Goal: Information Seeking & Learning: Learn about a topic

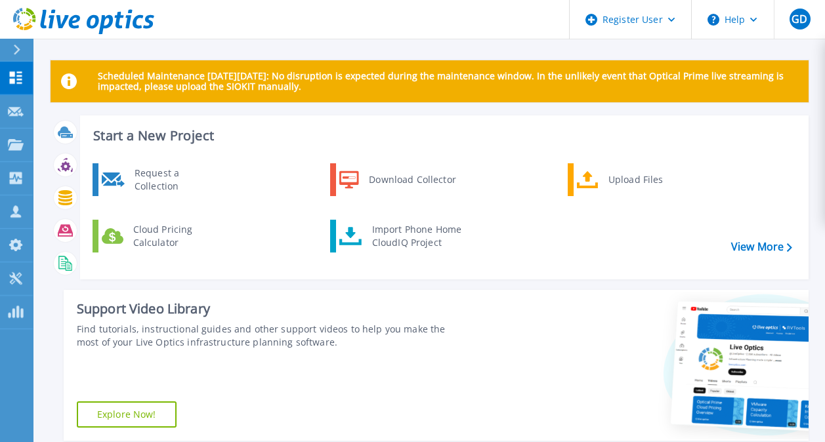
click at [13, 142] on icon at bounding box center [16, 144] width 16 height 11
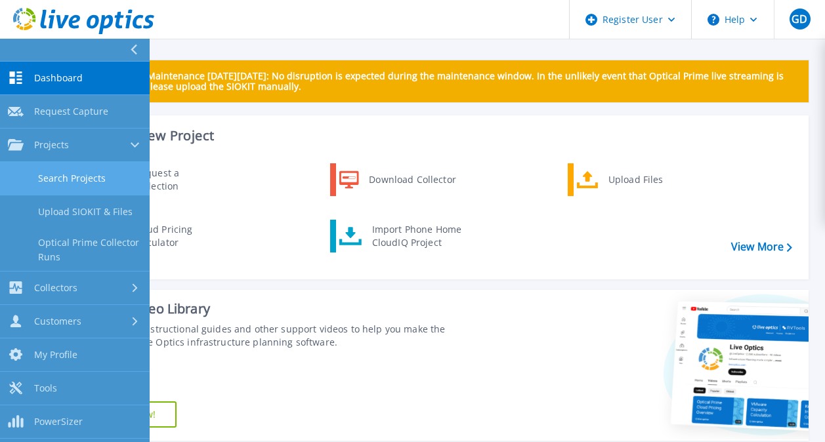
click at [68, 175] on link "Search Projects" at bounding box center [75, 178] width 150 height 33
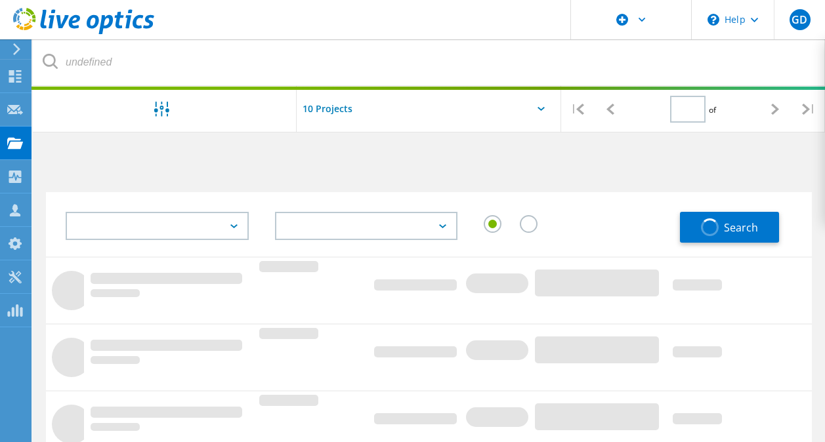
type input "1"
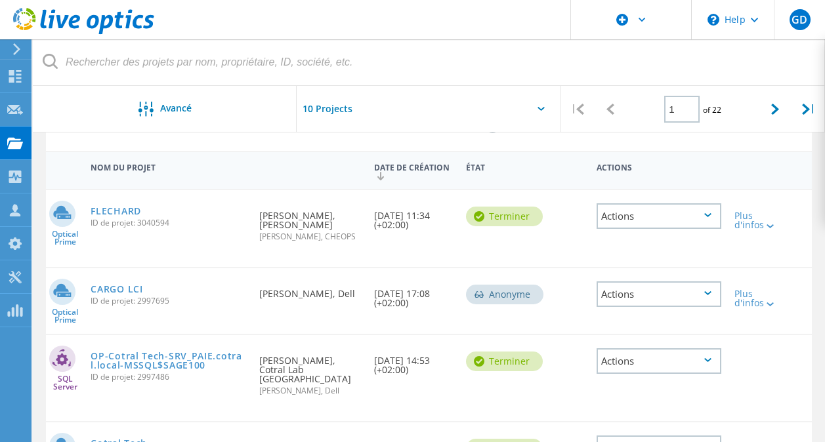
scroll to position [123, 0]
click at [123, 293] on link "CARGO LCI" at bounding box center [117, 288] width 52 height 9
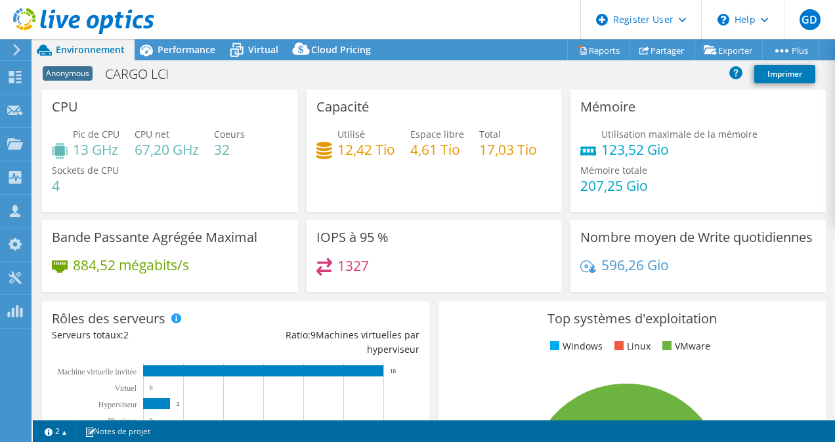
select select "USD"
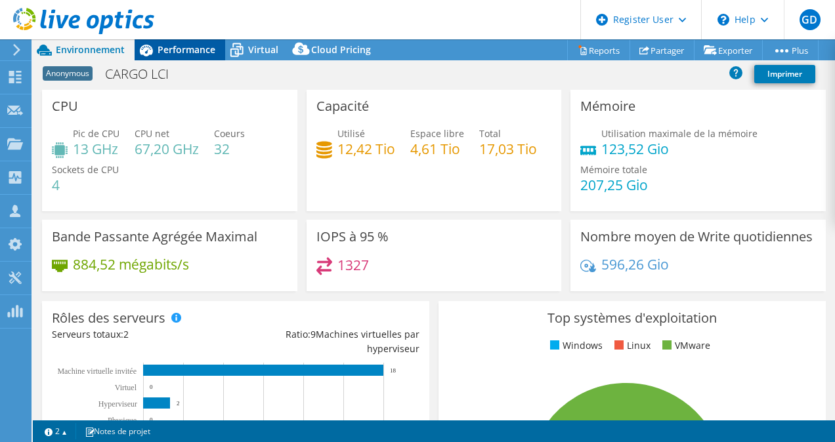
click at [177, 49] on span "Performance" at bounding box center [187, 49] width 58 height 12
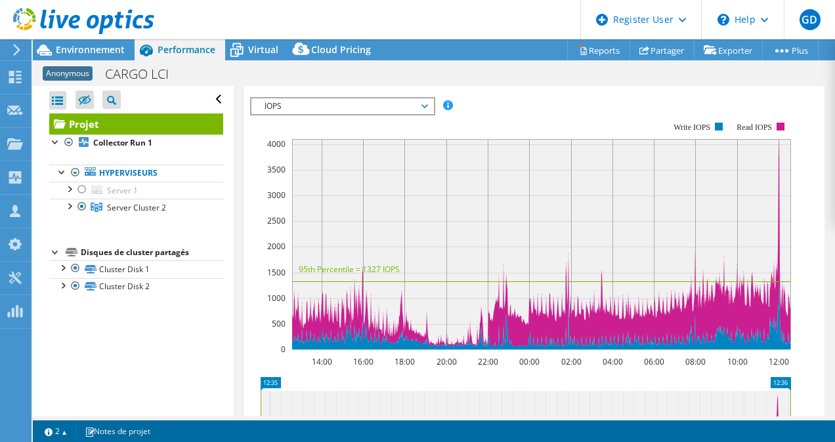
scroll to position [351, 0]
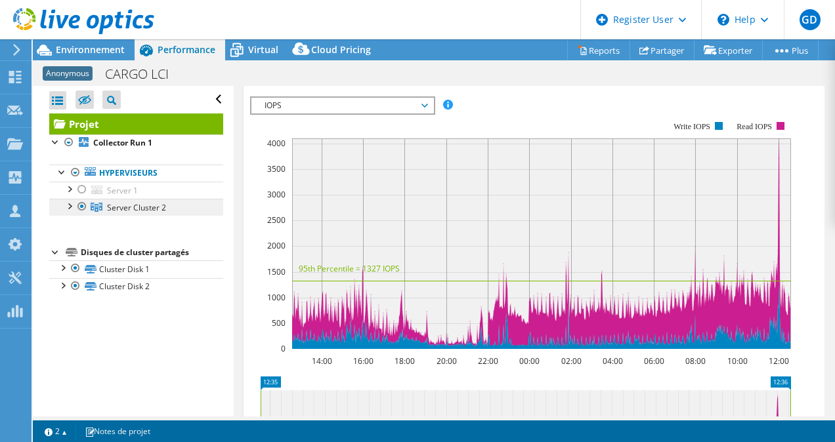
click at [68, 214] on link "Server Cluster 2" at bounding box center [136, 207] width 174 height 17
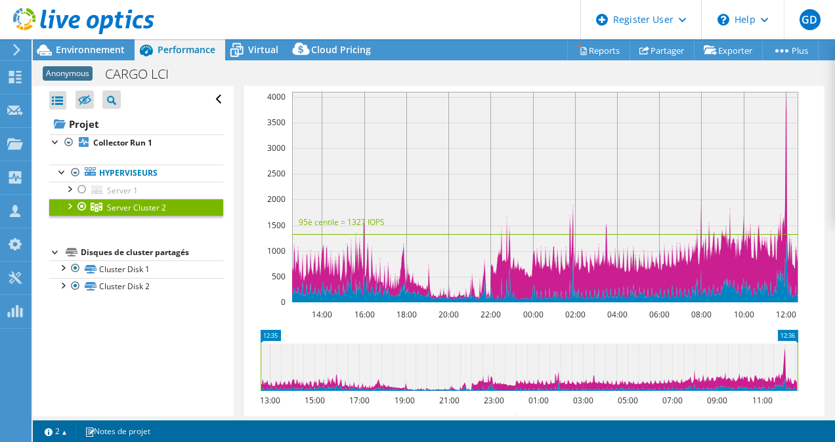
scroll to position [284, 0]
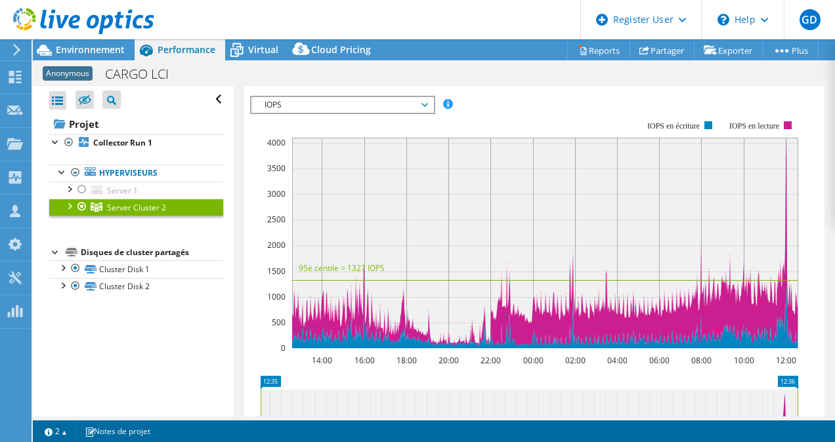
click at [70, 211] on div at bounding box center [68, 205] width 13 height 13
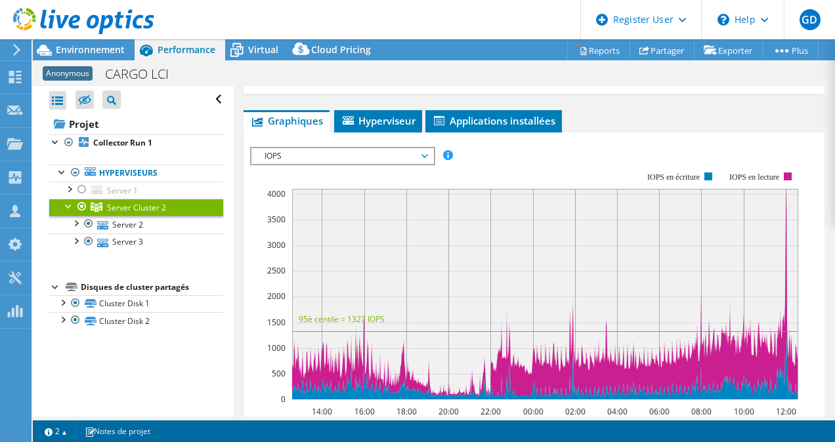
scroll to position [257, 0]
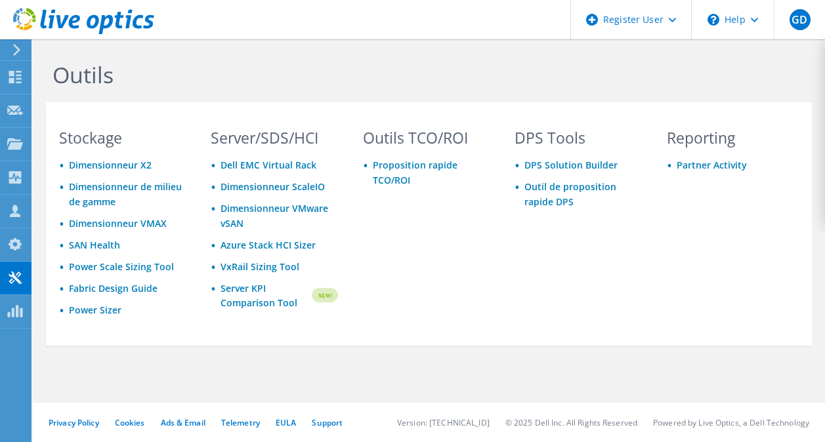
click at [380, 195] on div "Outils TCO/ROI Proposition rapide TCO/ROI" at bounding box center [426, 236] width 153 height 211
click at [418, 214] on div "Outils TCO/ROI Proposition rapide TCO/ROI" at bounding box center [426, 236] width 153 height 211
click at [20, 148] on use at bounding box center [15, 143] width 16 height 11
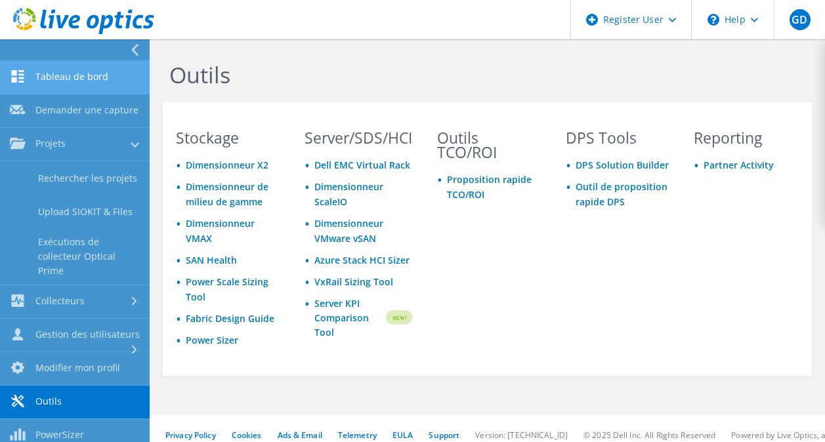
click at [72, 75] on link "Tableau de bord" at bounding box center [75, 77] width 150 height 33
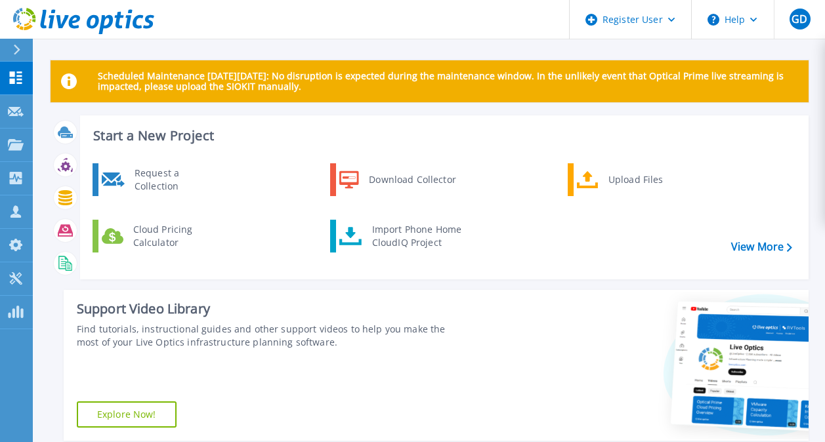
scroll to position [26, 0]
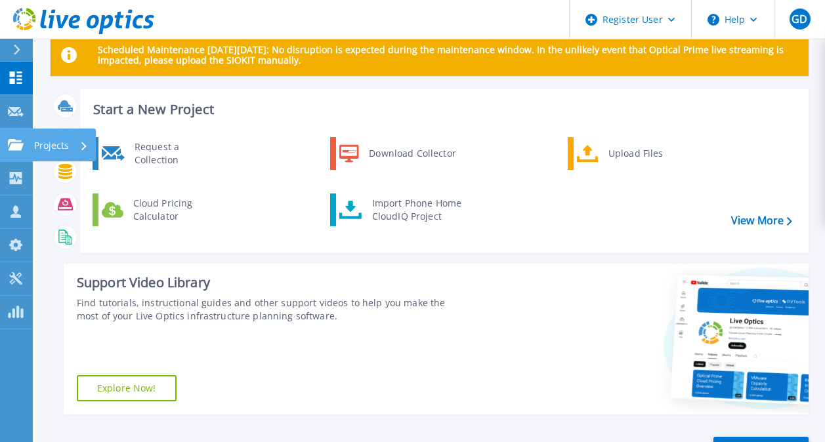
click at [8, 145] on icon at bounding box center [16, 144] width 16 height 11
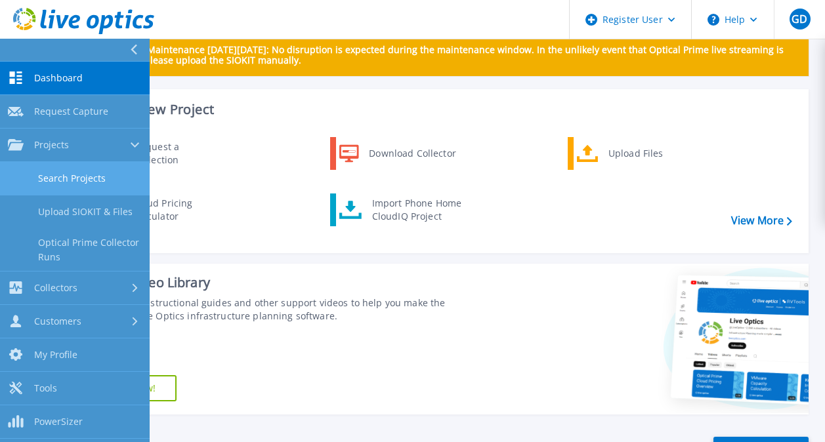
click at [52, 184] on link "Search Projects" at bounding box center [75, 178] width 150 height 33
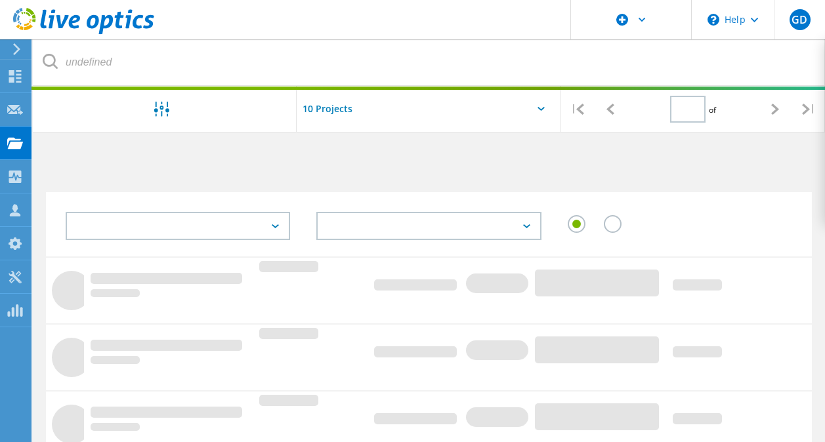
type input "1"
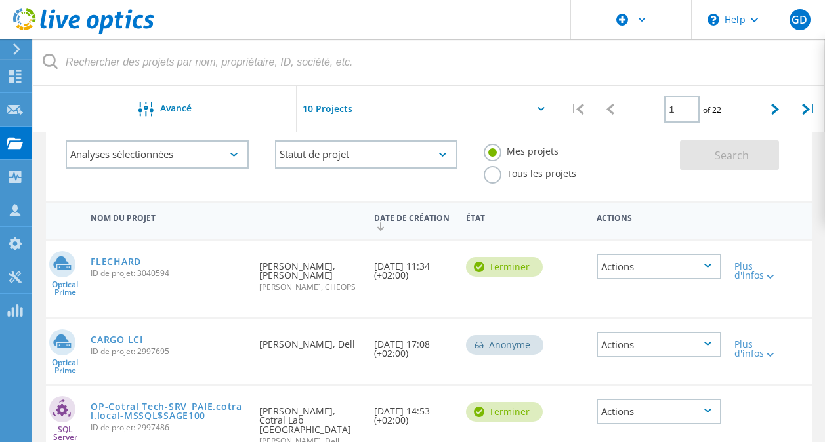
scroll to position [83, 0]
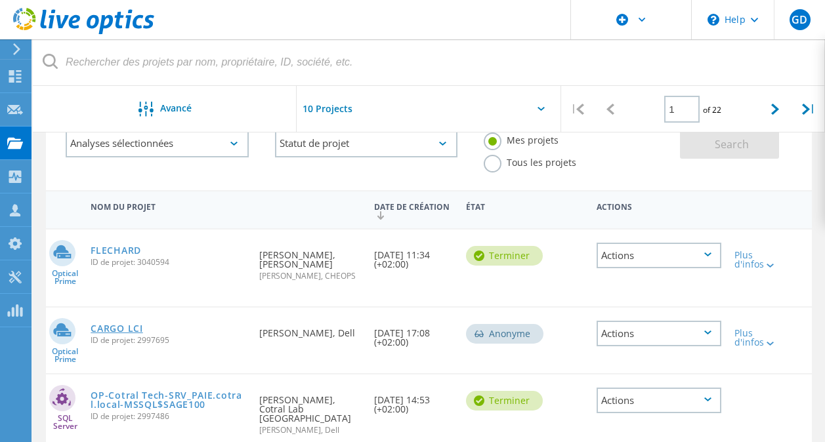
click at [124, 333] on link "CARGO LCI" at bounding box center [117, 328] width 52 height 9
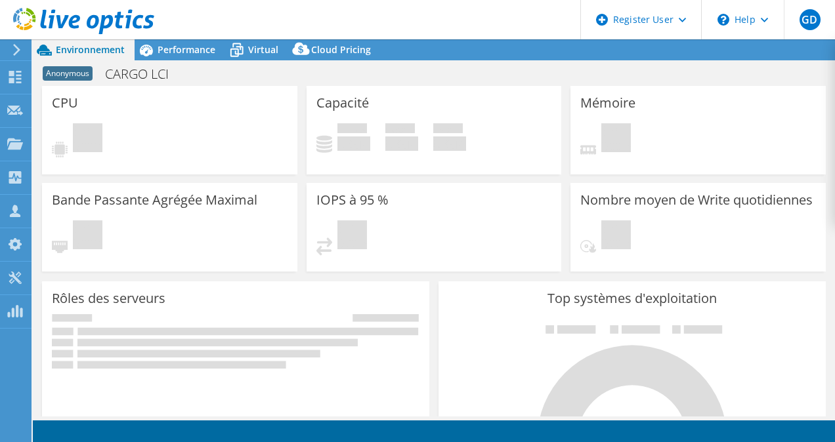
select select "USD"
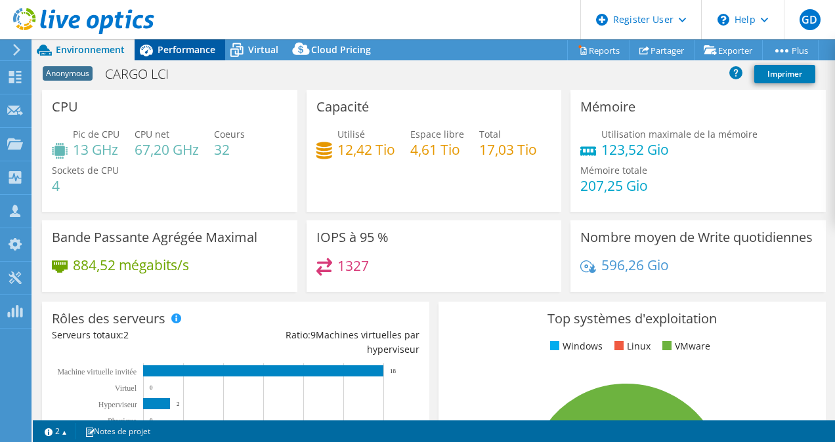
click at [173, 54] on span "Performance" at bounding box center [187, 49] width 58 height 12
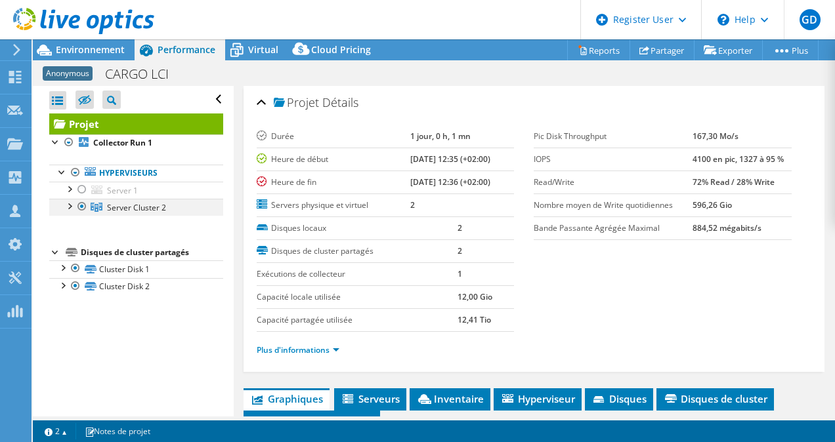
click at [68, 206] on div at bounding box center [68, 205] width 13 height 13
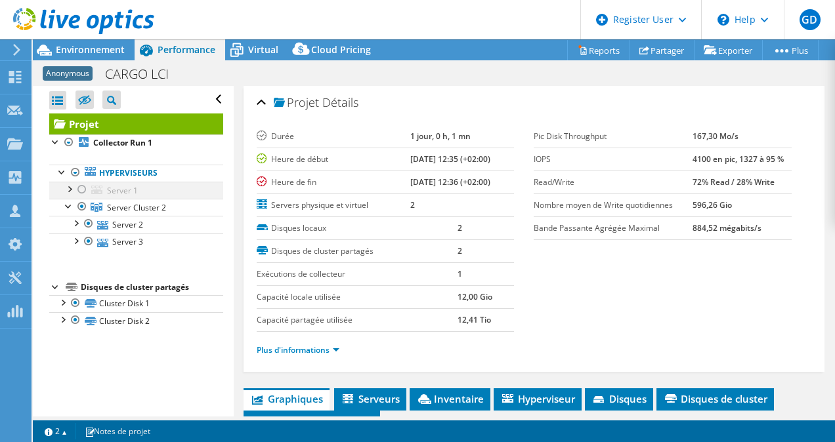
click at [72, 186] on div at bounding box center [68, 188] width 13 height 13
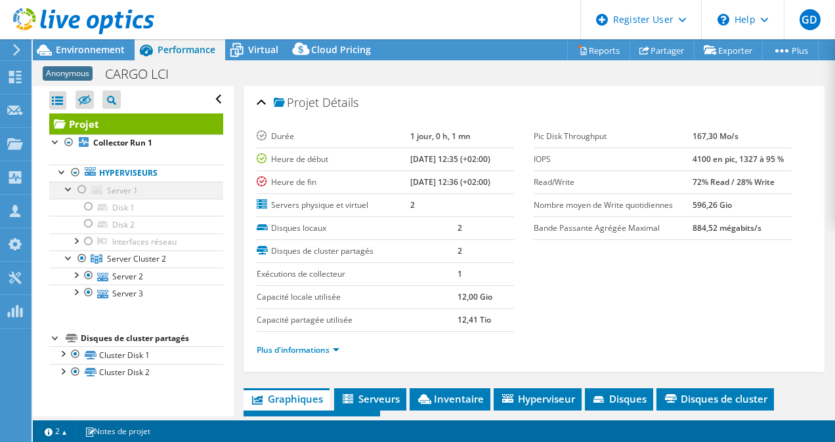
click at [85, 189] on div at bounding box center [81, 190] width 13 height 16
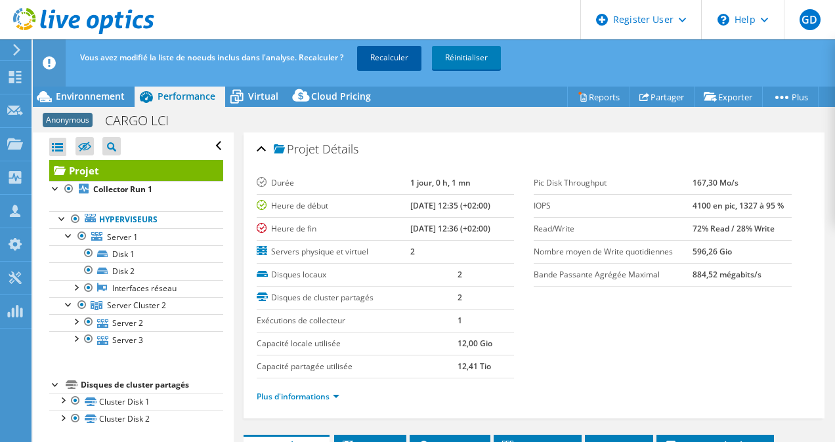
click at [379, 55] on link "Recalculer" at bounding box center [389, 58] width 64 height 24
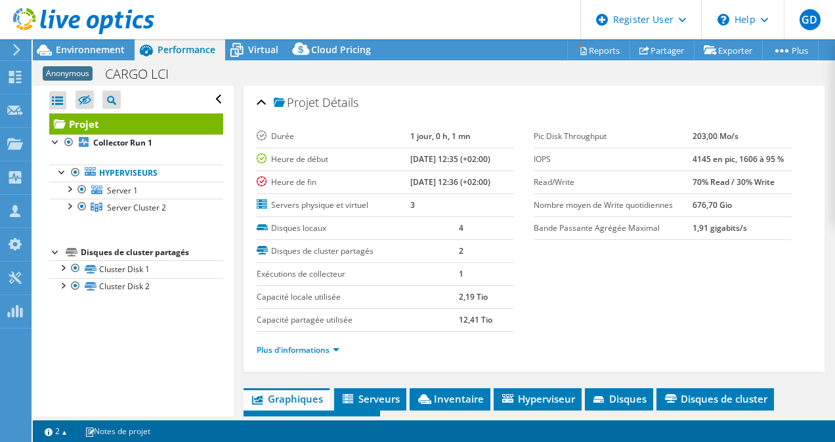
click at [106, 39] on div at bounding box center [77, 22] width 154 height 44
click at [108, 48] on span "Environnement" at bounding box center [90, 49] width 69 height 12
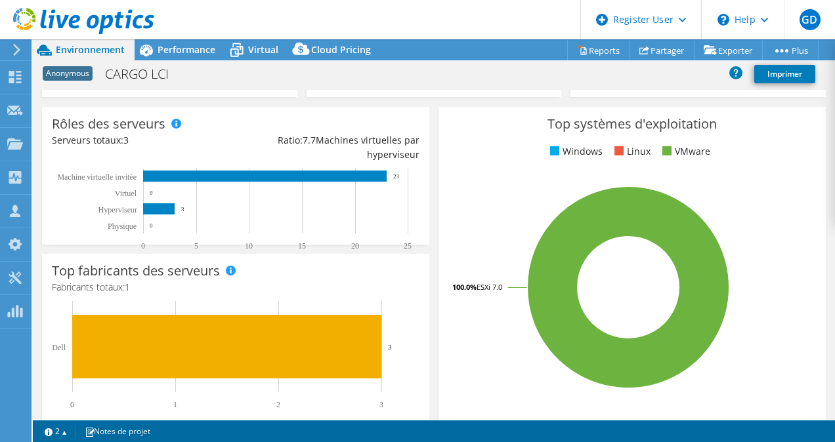
scroll to position [196, 0]
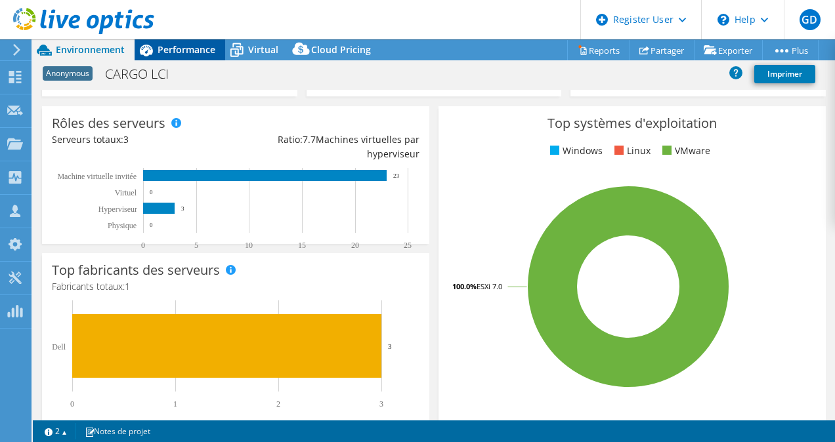
click at [181, 54] on span "Performance" at bounding box center [187, 49] width 58 height 12
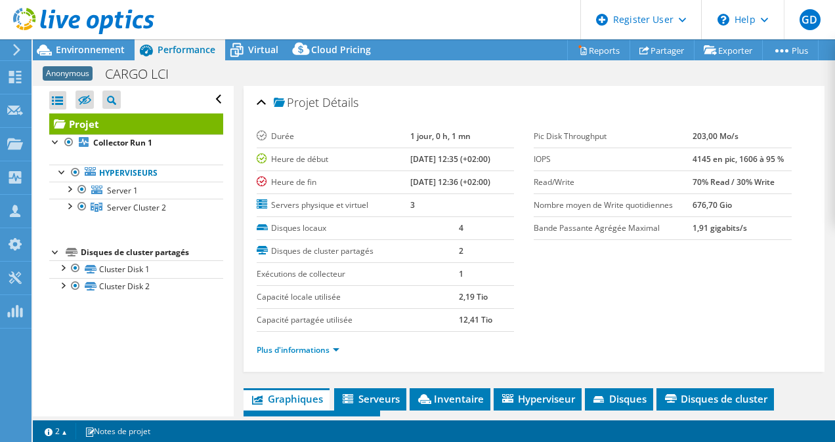
scroll to position [0, 0]
click at [130, 199] on link "Server Cluster 2" at bounding box center [136, 207] width 174 height 17
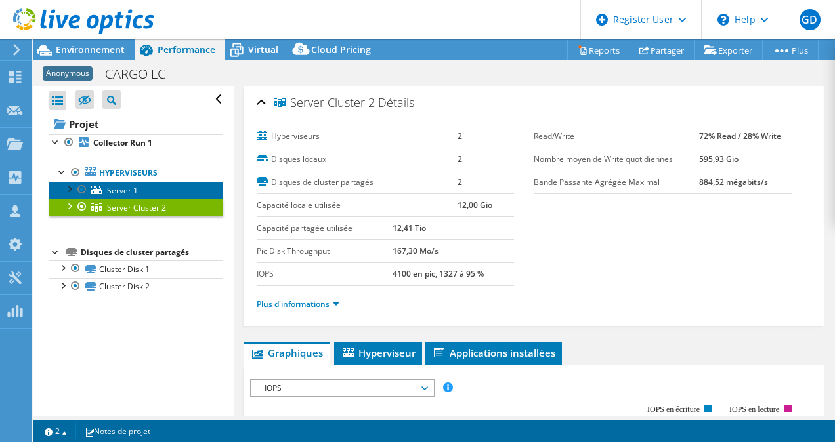
click at [129, 191] on span "Server 1" at bounding box center [122, 190] width 31 height 11
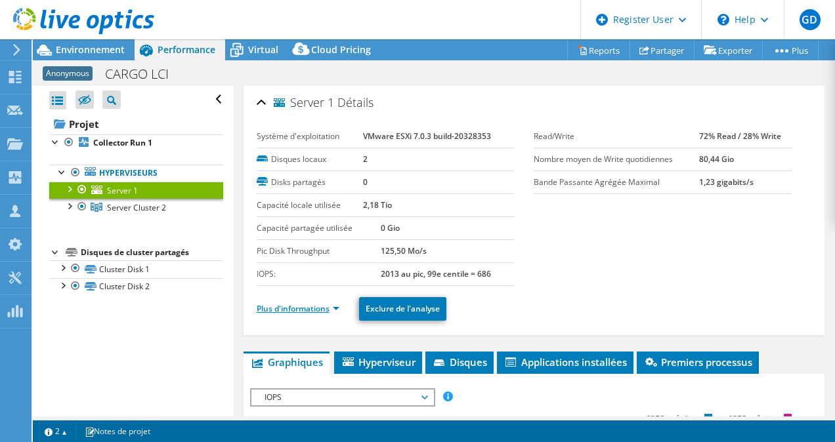
click at [282, 309] on link "Plus d'informations" at bounding box center [298, 308] width 83 height 11
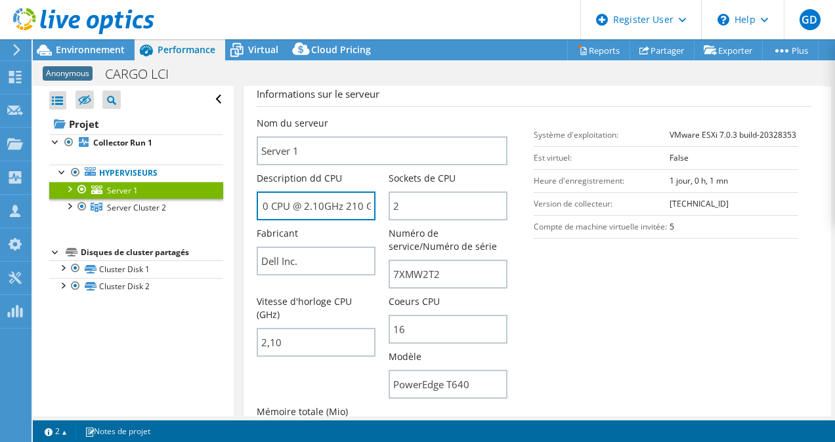
scroll to position [0, 130]
drag, startPoint x: 326, startPoint y: 213, endPoint x: 385, endPoint y: 217, distance: 59.9
click at [385, 217] on div "Description dd CPU Intel(R) Xeon(R) Silver 4110 CPU @ 2.10GHz 210 GHz" at bounding box center [323, 196] width 132 height 49
click at [303, 207] on input "Intel(R) Xeon(R) Silver 4110 CPU @ 2.10GHz 210 GHz" at bounding box center [316, 206] width 119 height 29
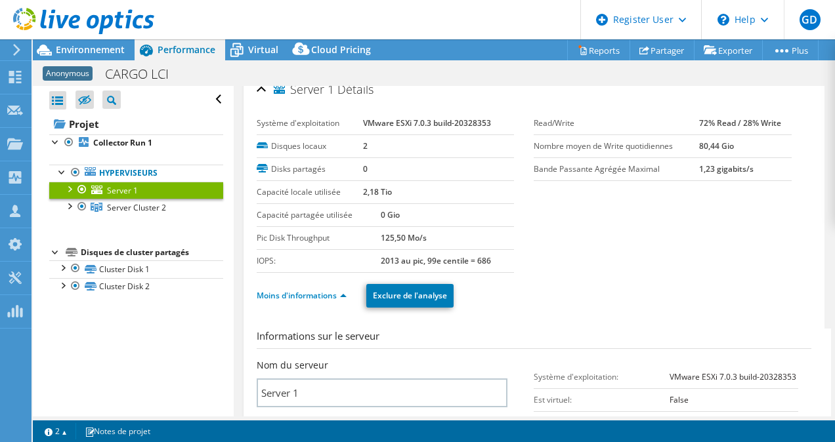
scroll to position [0, 0]
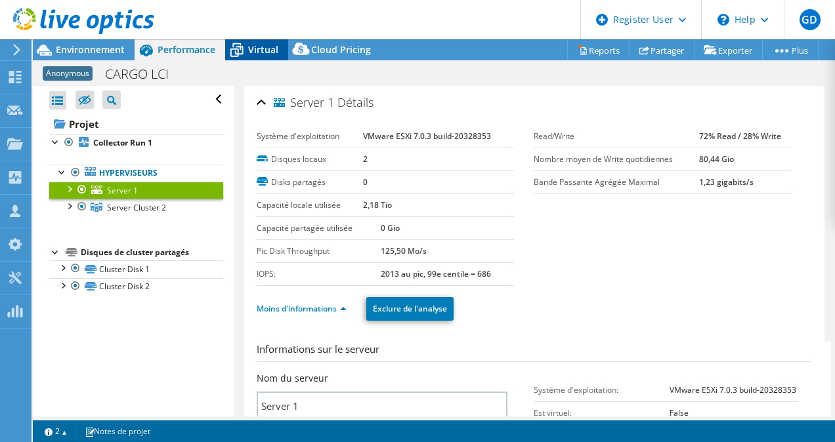
click at [255, 48] on span "Virtual" at bounding box center [263, 49] width 30 height 12
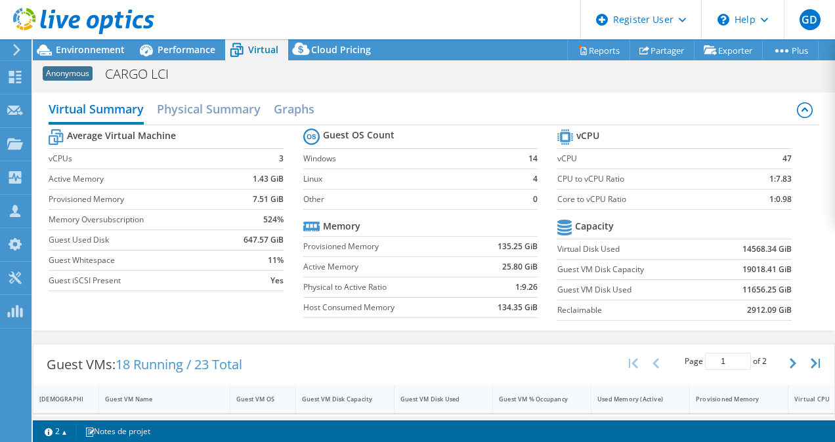
scroll to position [144, 0]
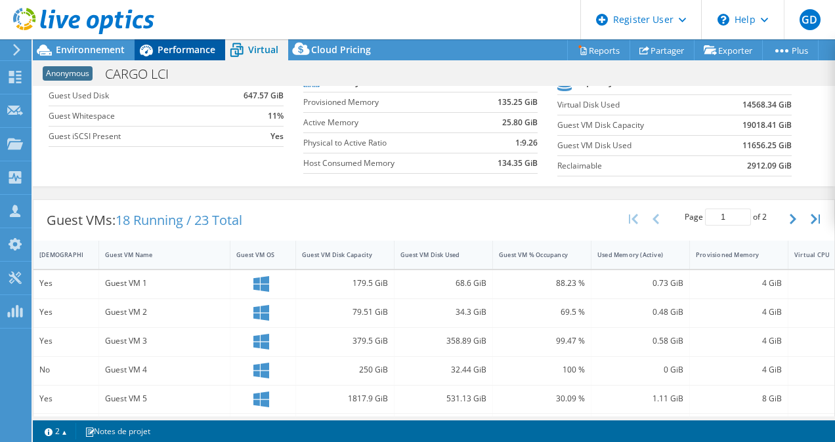
click at [177, 54] on span "Performance" at bounding box center [187, 49] width 58 height 12
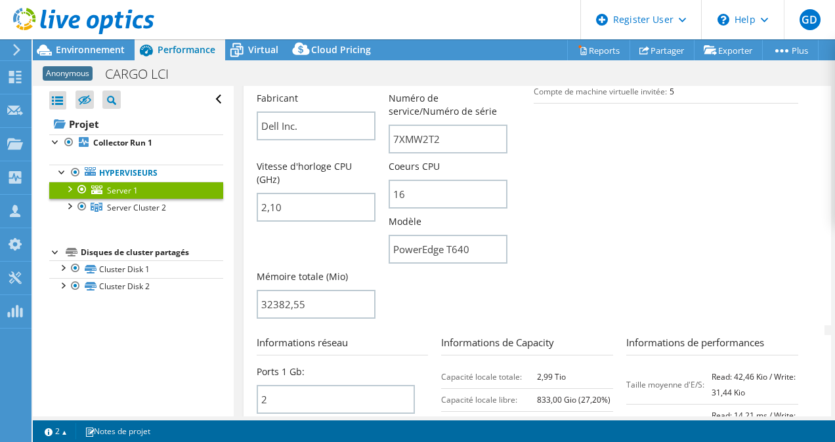
scroll to position [289, 0]
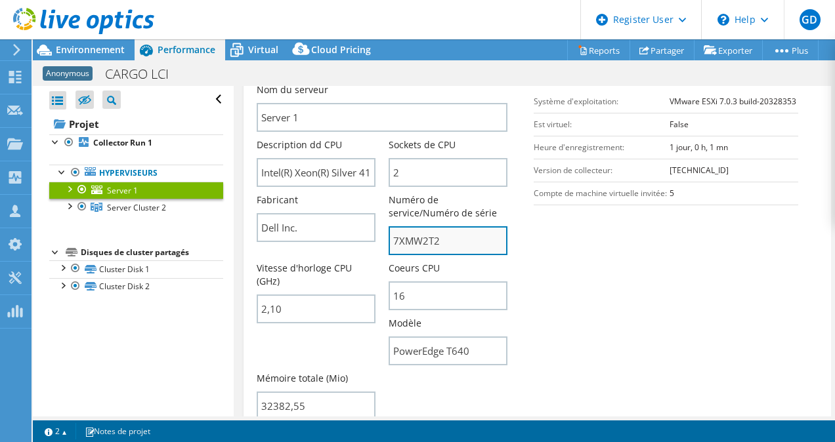
click at [456, 244] on input "7XMW2T2" at bounding box center [448, 240] width 119 height 29
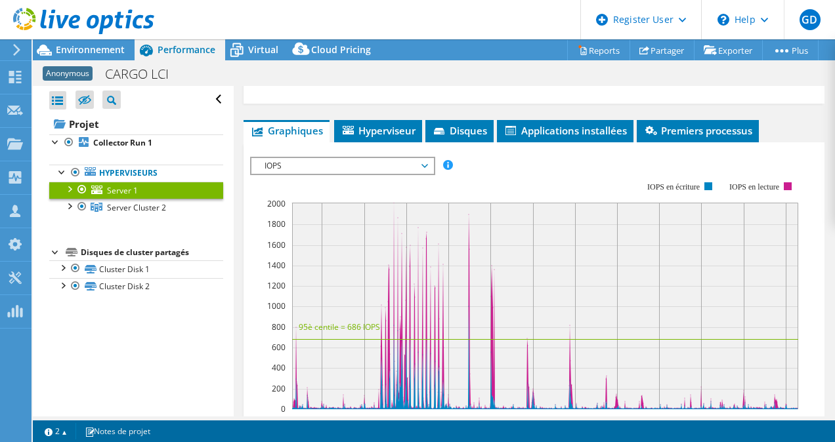
scroll to position [974, 0]
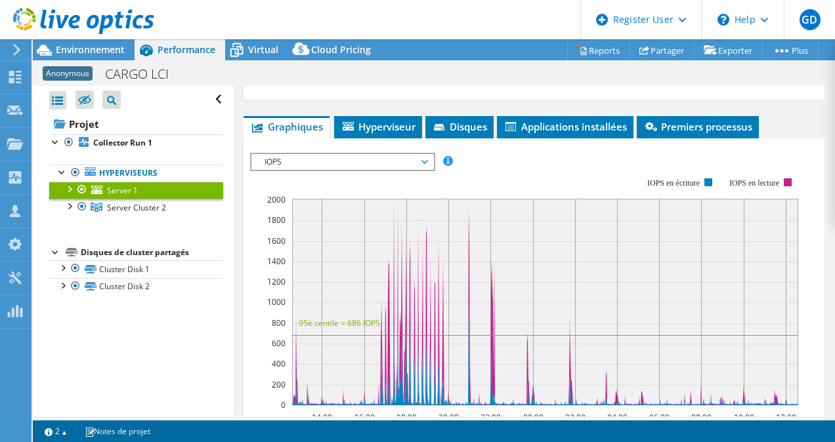
click at [351, 160] on span "IOPS" at bounding box center [342, 162] width 169 height 16
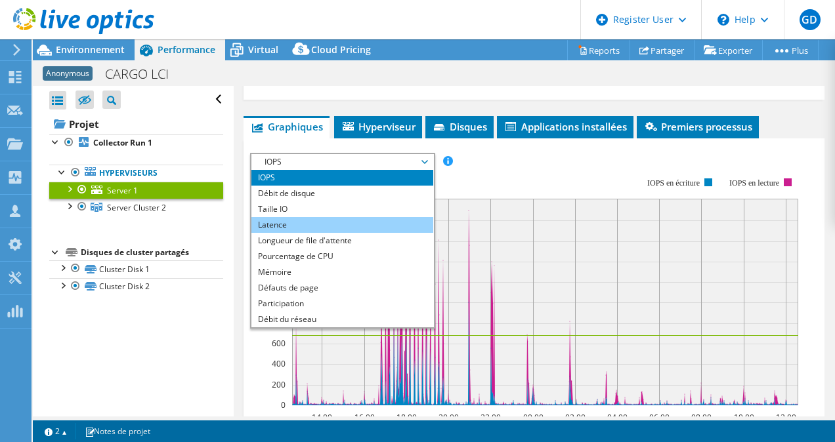
click at [318, 225] on li "Latence" at bounding box center [342, 225] width 182 height 16
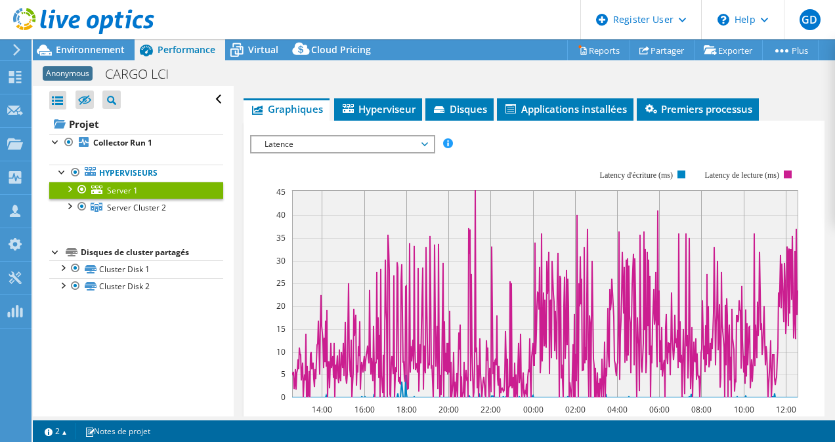
scroll to position [992, 0]
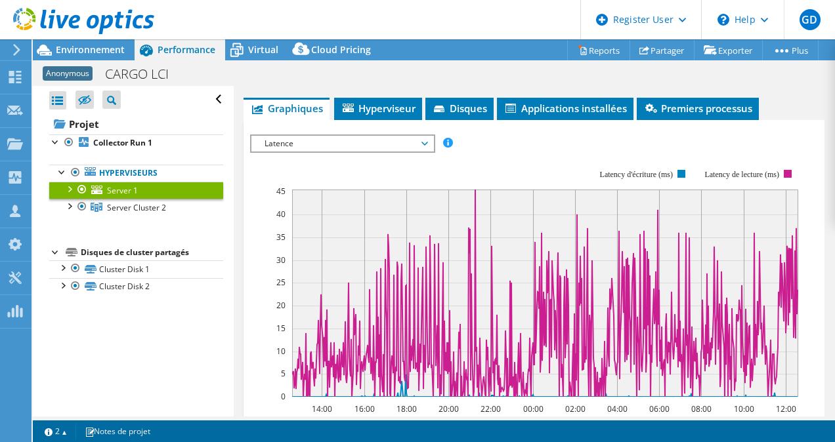
click at [326, 139] on span "Latence" at bounding box center [342, 144] width 169 height 16
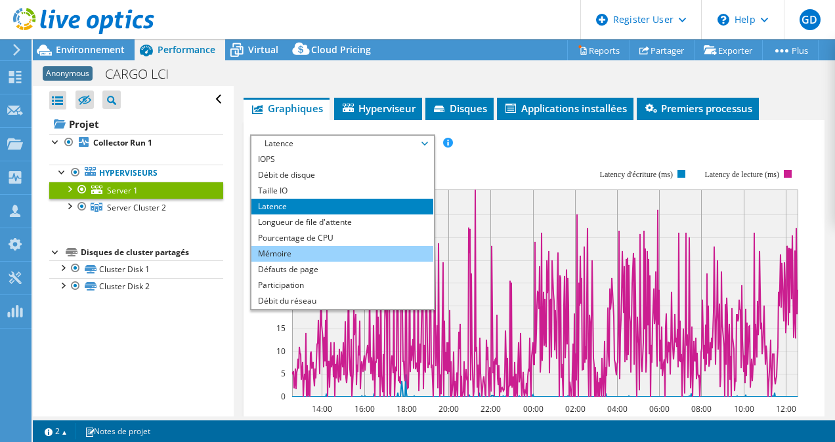
click at [309, 257] on li "Mémoire" at bounding box center [342, 254] width 182 height 16
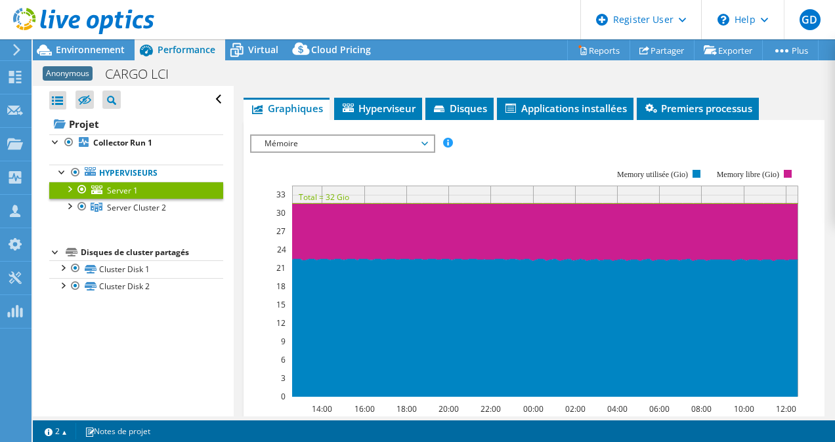
click at [303, 147] on span "Mémoire" at bounding box center [342, 144] width 169 height 16
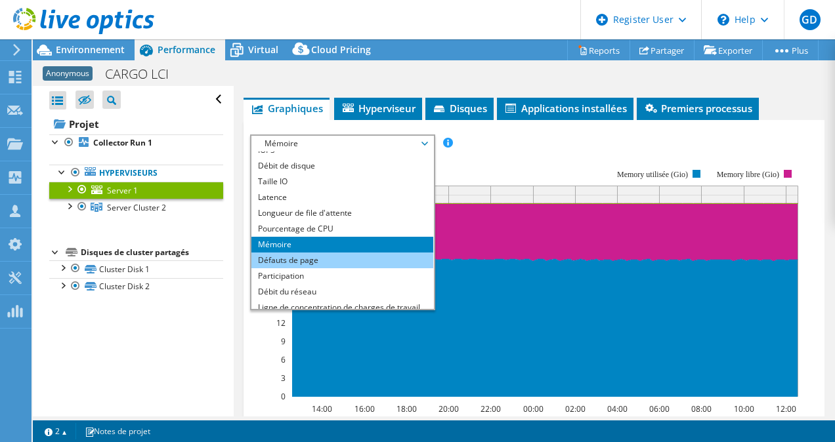
scroll to position [0, 0]
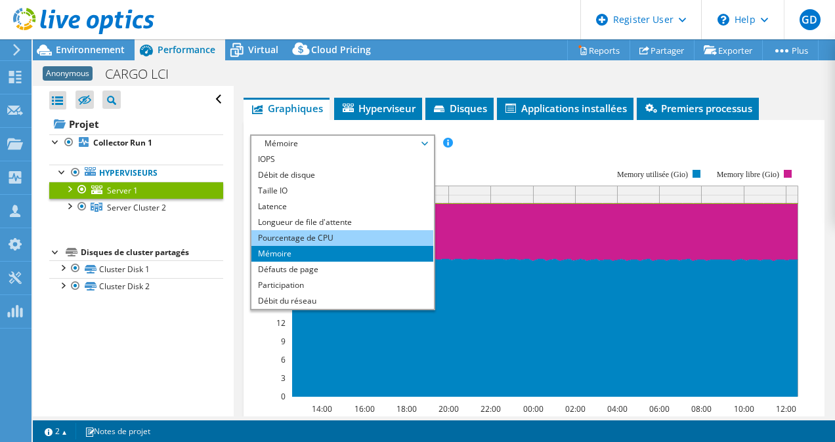
click at [315, 240] on li "Pourcentage de CPU" at bounding box center [342, 238] width 182 height 16
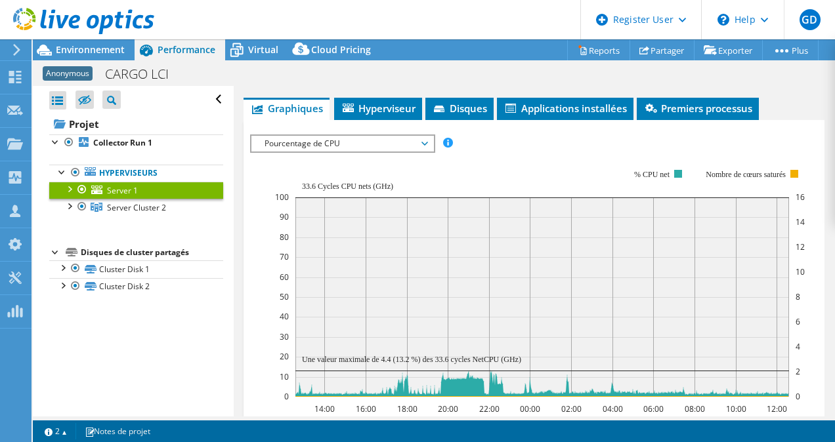
click at [362, 142] on span "Pourcentage de CPU" at bounding box center [342, 144] width 169 height 16
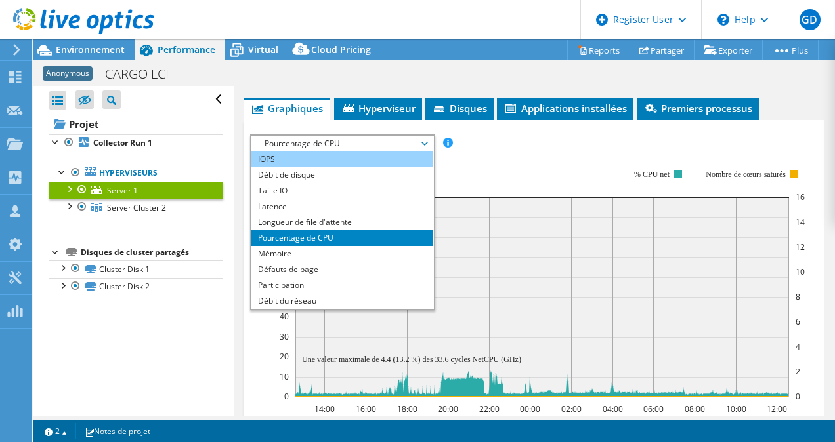
click at [343, 162] on li "IOPS" at bounding box center [342, 160] width 182 height 16
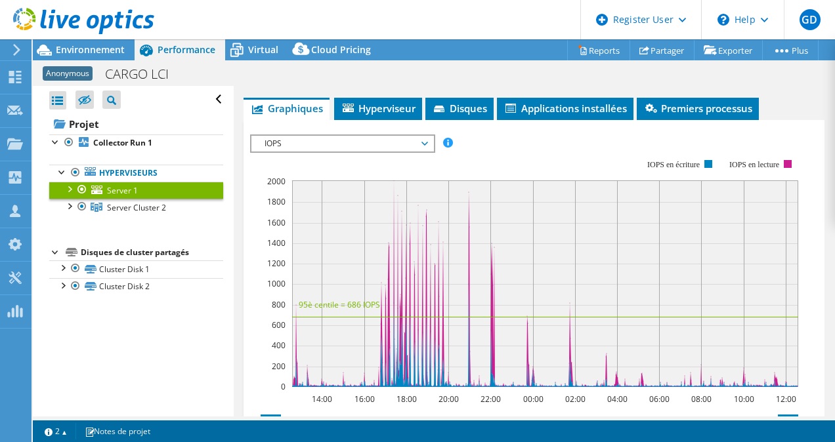
click at [85, 190] on div at bounding box center [81, 190] width 13 height 16
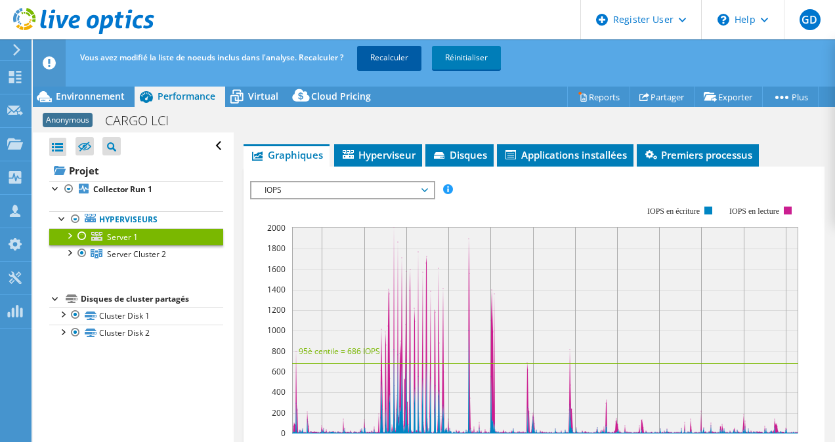
click at [395, 55] on link "Recalculer" at bounding box center [389, 58] width 64 height 24
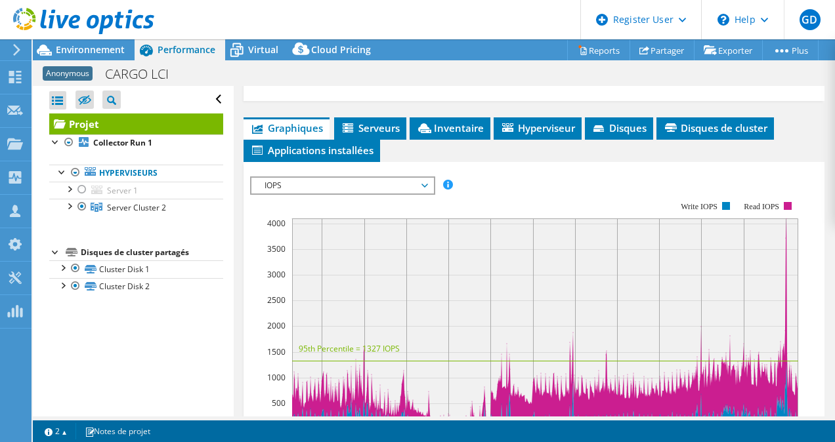
scroll to position [228, 0]
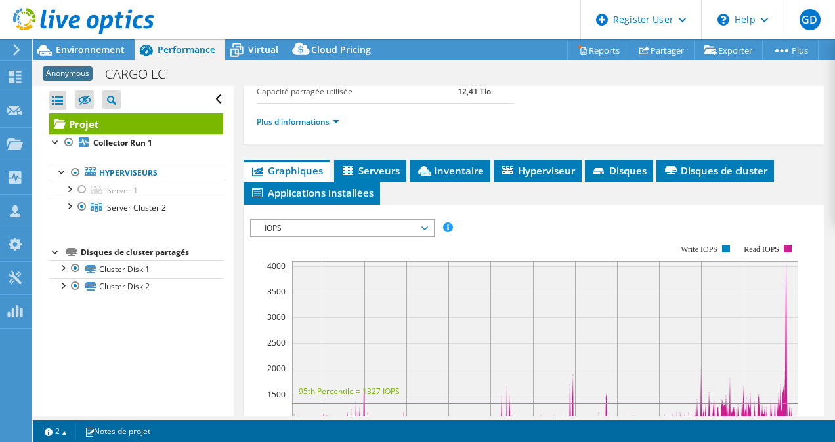
click at [349, 225] on span "IOPS" at bounding box center [342, 229] width 169 height 16
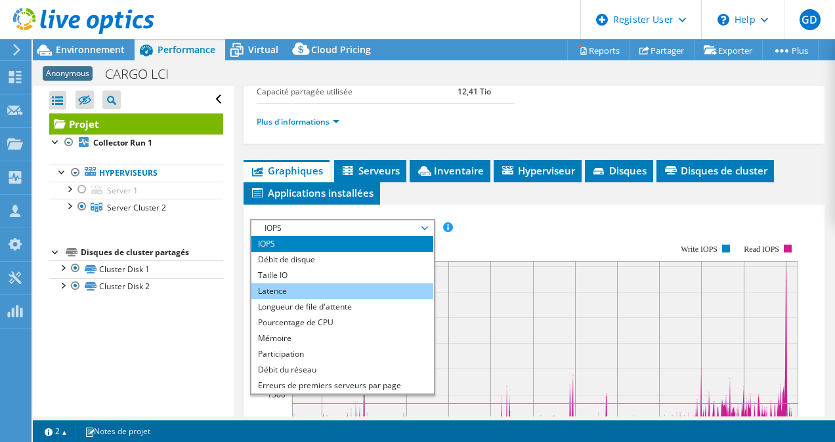
click at [337, 284] on li "Latence" at bounding box center [342, 292] width 182 height 16
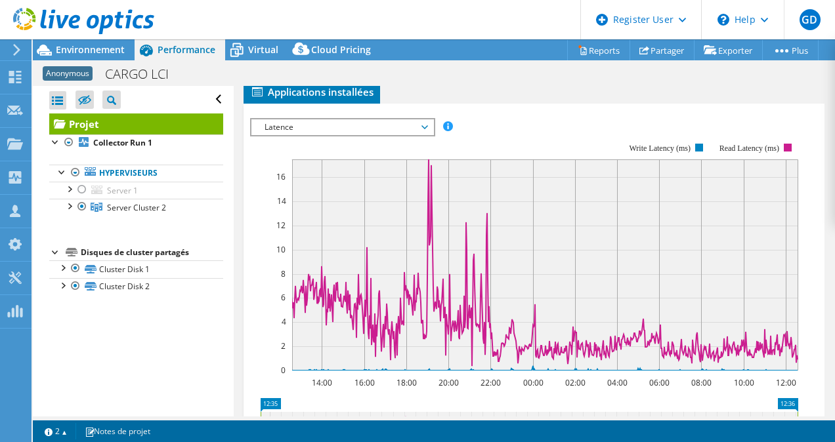
scroll to position [314, 0]
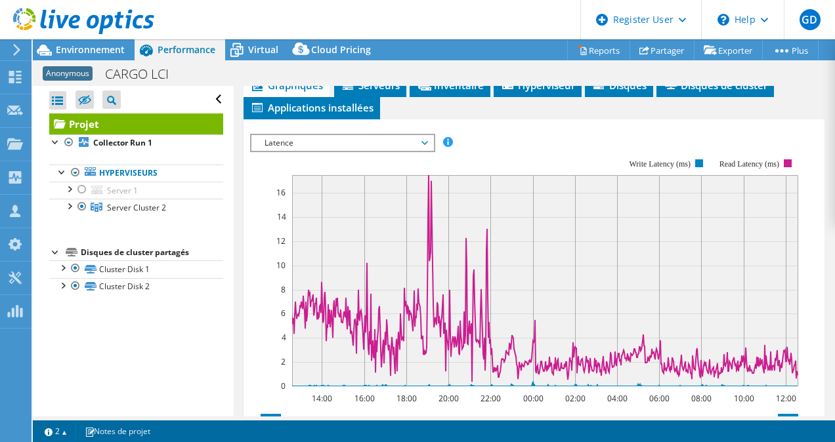
click at [355, 152] on rect at bounding box center [524, 273] width 548 height 263
click at [351, 147] on span "Latence" at bounding box center [342, 143] width 169 height 16
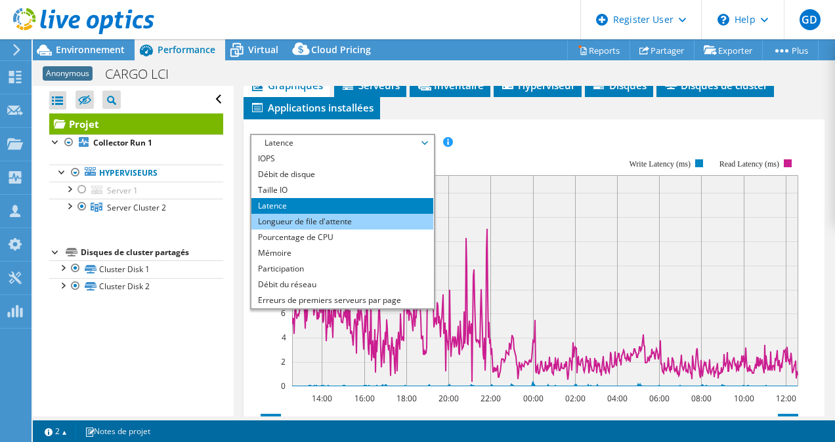
click at [335, 222] on li "Longueur de file d'attente" at bounding box center [342, 222] width 182 height 16
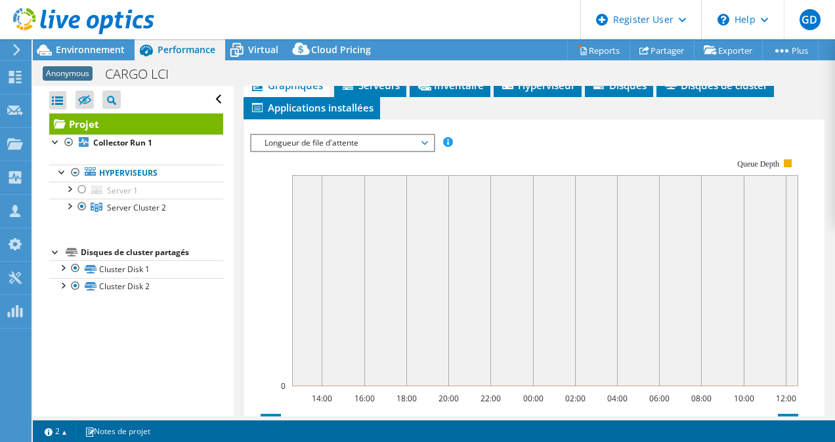
click at [385, 134] on div "Longueur de file d'attente IOPS Débit de disque Taille IO Latence Longueur de f…" at bounding box center [342, 143] width 185 height 18
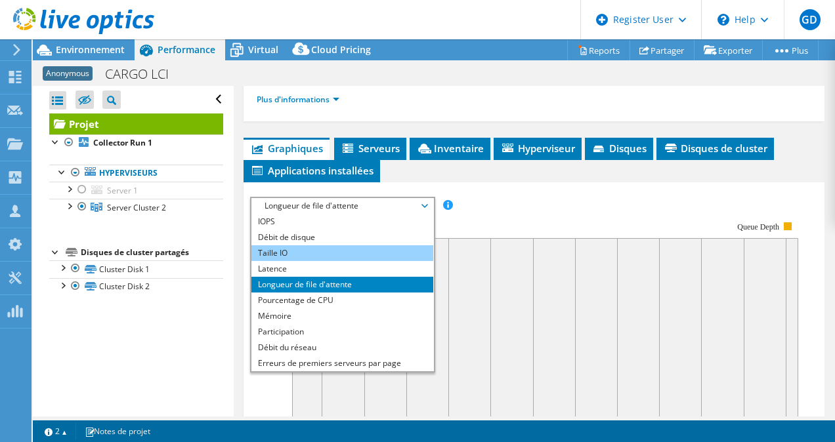
scroll to position [261, 0]
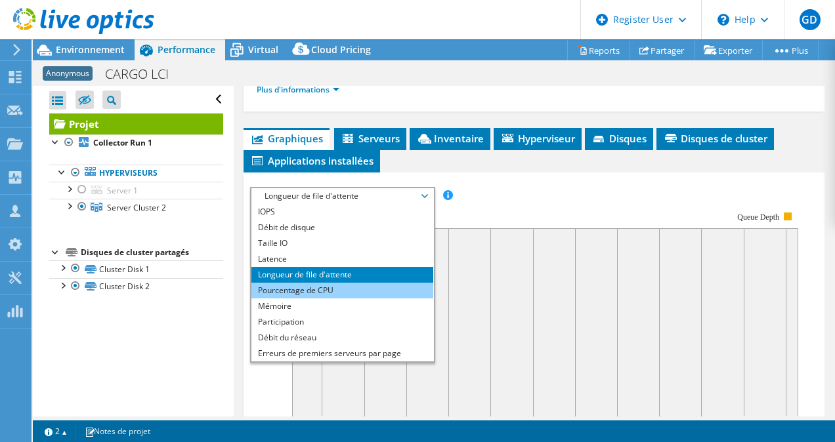
click at [313, 285] on li "Pourcentage de CPU" at bounding box center [342, 291] width 182 height 16
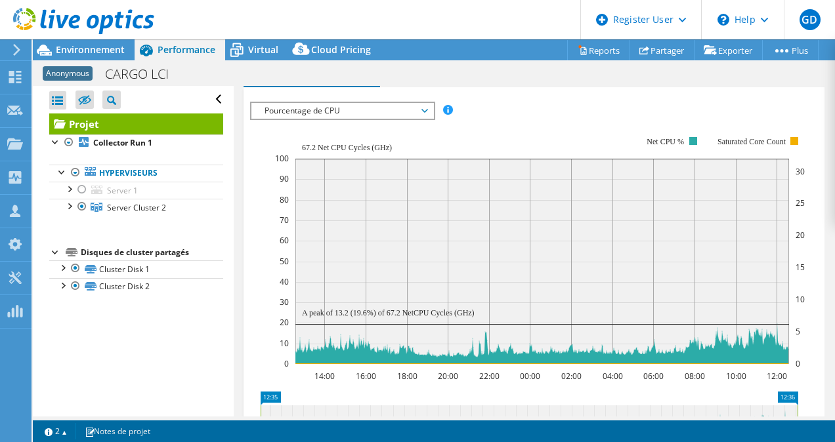
scroll to position [347, 0]
click at [385, 270] on rect at bounding box center [542, 260] width 494 height 205
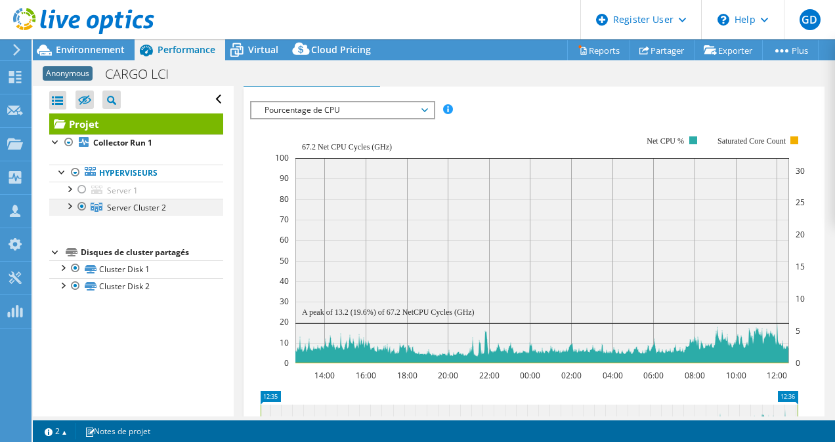
click at [68, 202] on div at bounding box center [68, 205] width 13 height 13
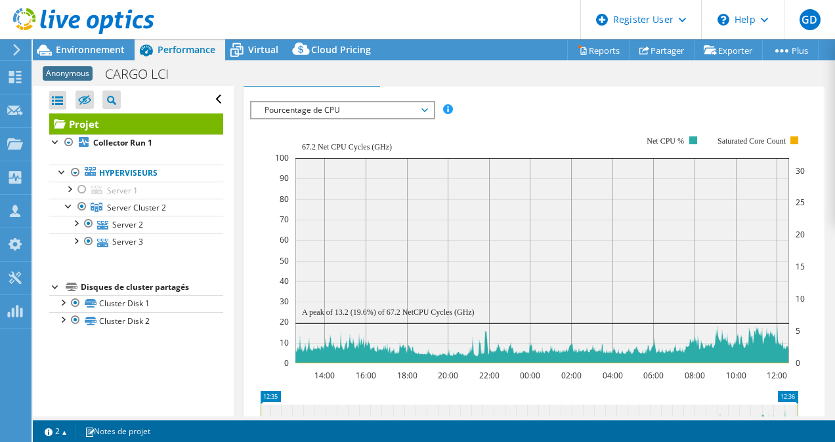
click at [341, 110] on span "Pourcentage de CPU" at bounding box center [342, 110] width 169 height 16
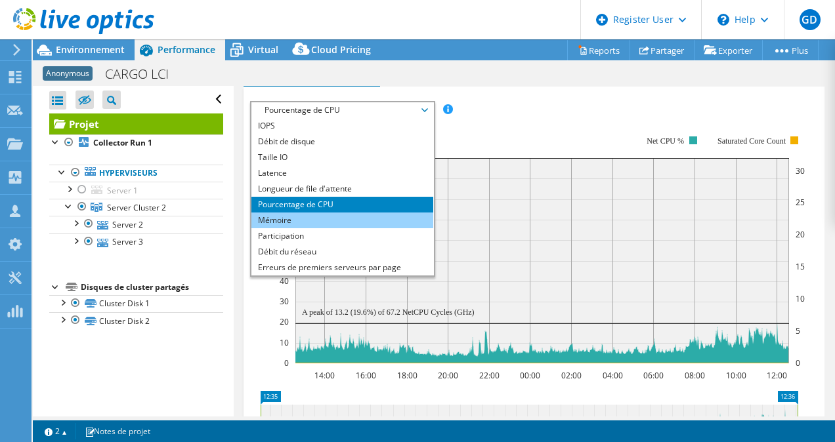
click at [312, 221] on li "Mémoire" at bounding box center [342, 221] width 182 height 16
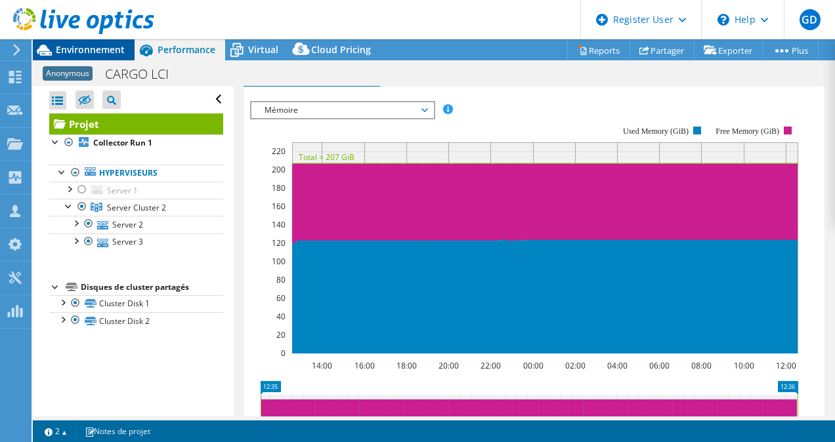
click at [88, 53] on span "Environnement" at bounding box center [90, 49] width 69 height 12
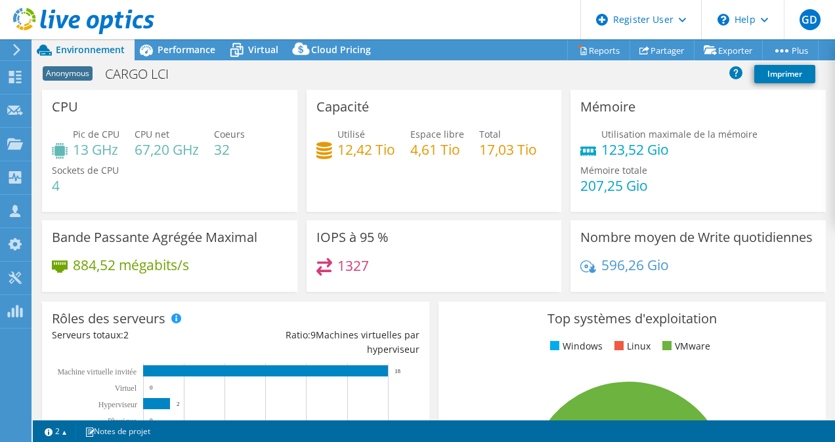
scroll to position [11, 0]
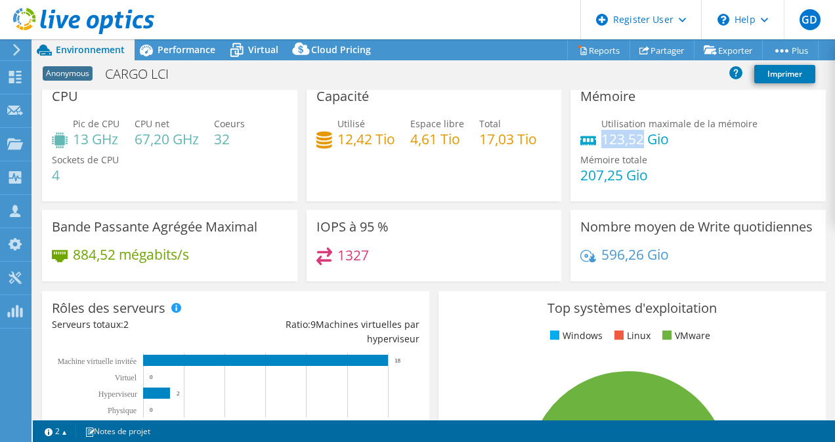
drag, startPoint x: 595, startPoint y: 139, endPoint x: 636, endPoint y: 144, distance: 41.0
click at [636, 144] on h4 "123,52 Gio" at bounding box center [679, 139] width 156 height 14
drag, startPoint x: 636, startPoint y: 144, endPoint x: 595, endPoint y: 145, distance: 41.4
click at [601, 145] on h4 "123,52 Gio" at bounding box center [679, 139] width 156 height 14
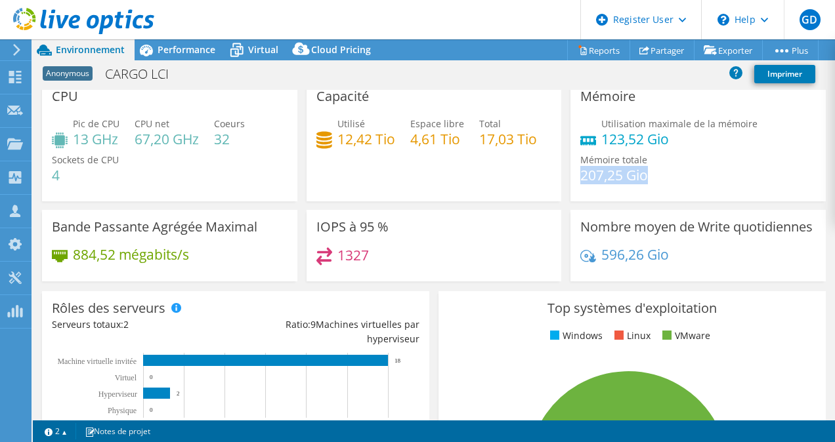
drag, startPoint x: 574, startPoint y: 173, endPoint x: 664, endPoint y: 182, distance: 90.3
click at [664, 182] on div "Utilisation maximale de la mémoire 123,52 Gio Mémoire totale 207,25 Gio" at bounding box center [698, 156] width 236 height 79
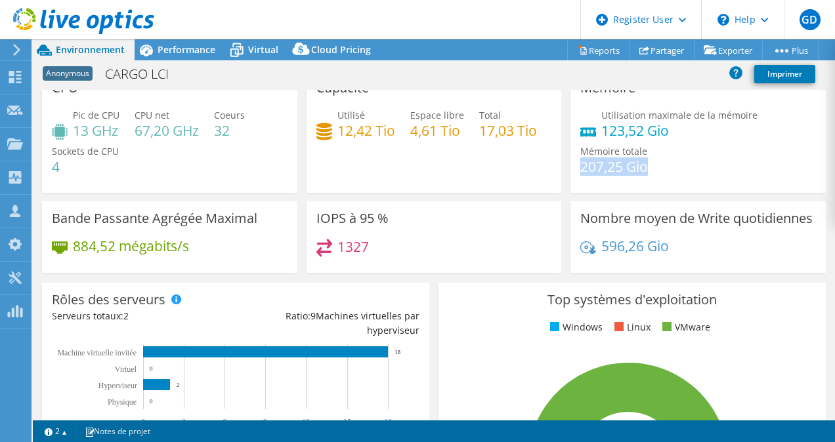
scroll to position [19, 0]
click at [580, 167] on h4 "207,25 Gio" at bounding box center [614, 167] width 68 height 14
drag, startPoint x: 576, startPoint y: 168, endPoint x: 632, endPoint y: 167, distance: 55.1
click at [632, 167] on h4 "207,25 Gio" at bounding box center [614, 167] width 68 height 14
click at [194, 56] on div "Performance" at bounding box center [180, 49] width 91 height 21
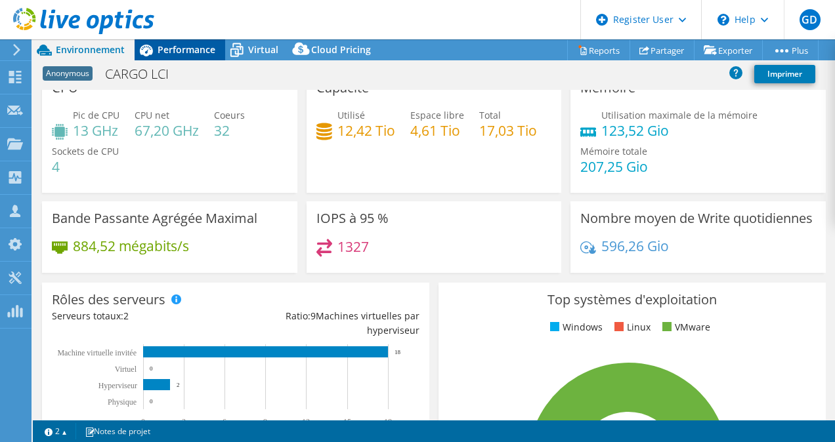
scroll to position [0, 0]
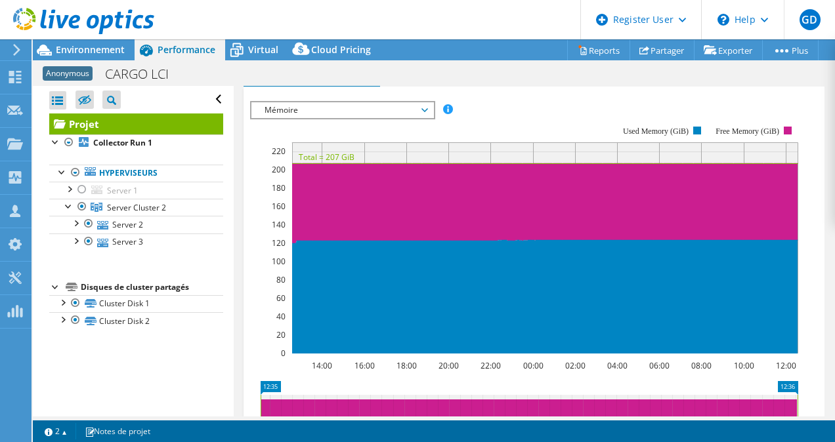
click at [322, 106] on span "Mémoire" at bounding box center [342, 110] width 169 height 16
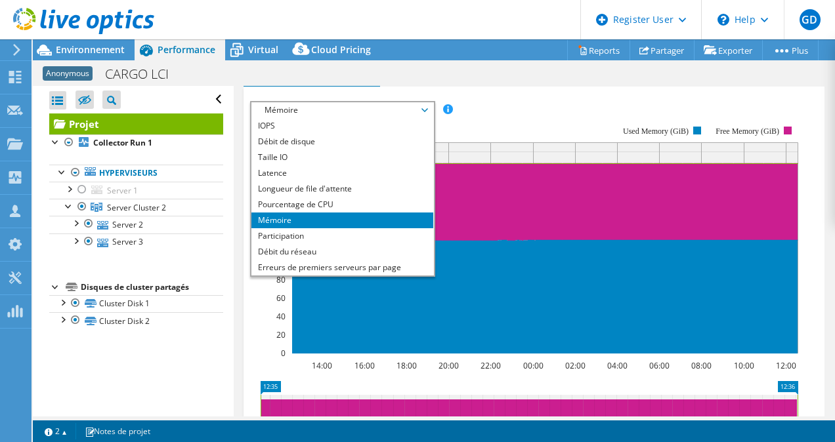
click at [322, 106] on span "Mémoire" at bounding box center [342, 110] width 169 height 16
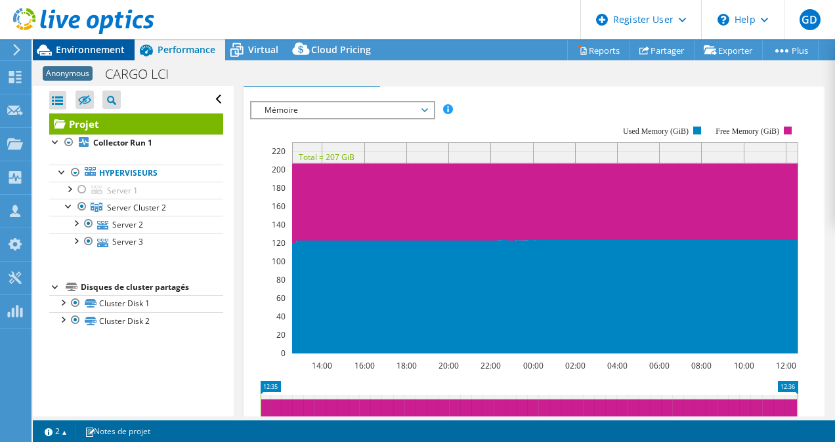
click at [111, 50] on span "Environnement" at bounding box center [90, 49] width 69 height 12
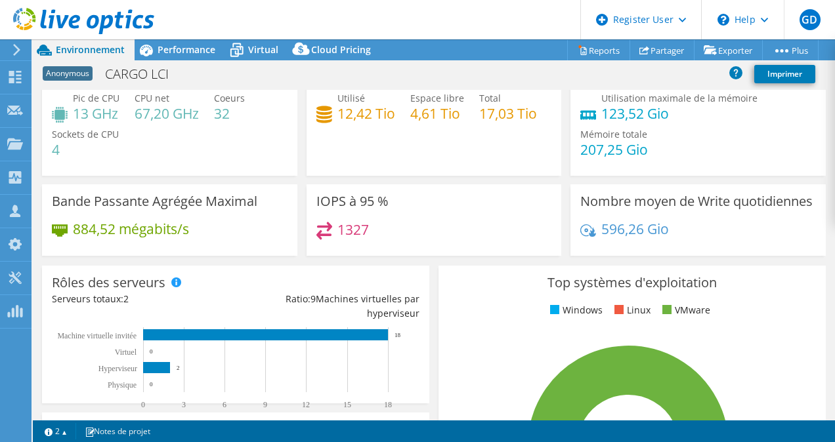
scroll to position [9, 0]
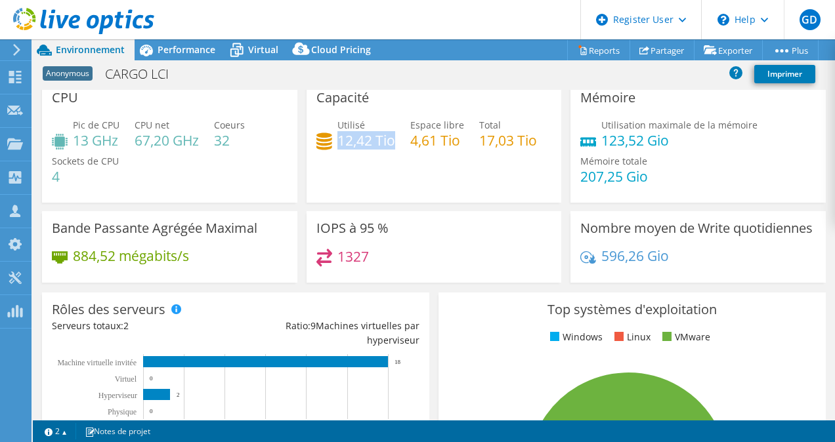
drag, startPoint x: 337, startPoint y: 140, endPoint x: 389, endPoint y: 146, distance: 52.1
click at [389, 146] on h4 "12,42 Tio" at bounding box center [366, 140] width 58 height 14
click at [203, 43] on div "Performance" at bounding box center [180, 49] width 91 height 21
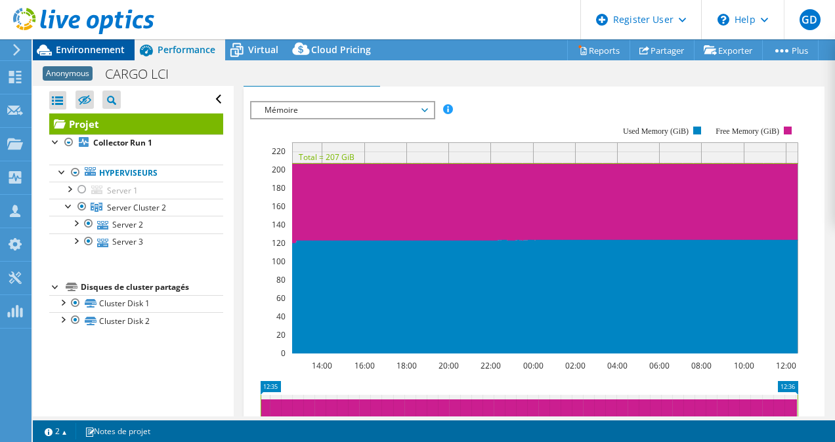
click at [97, 56] on span "Environnement" at bounding box center [90, 49] width 69 height 12
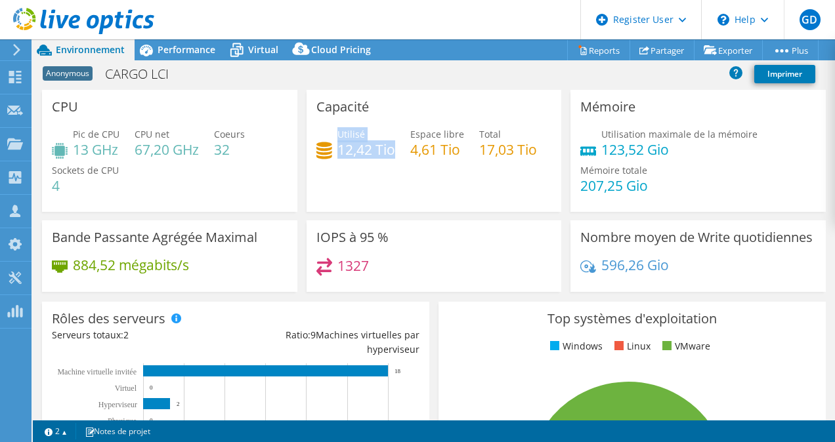
drag, startPoint x: 333, startPoint y: 151, endPoint x: 392, endPoint y: 154, distance: 58.5
click at [392, 154] on div "Utilisé 12,42 Tio" at bounding box center [355, 142] width 79 height 30
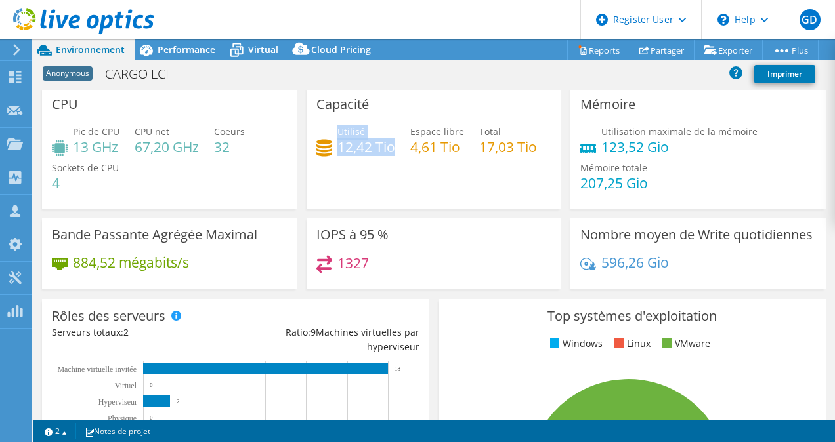
scroll to position [6, 0]
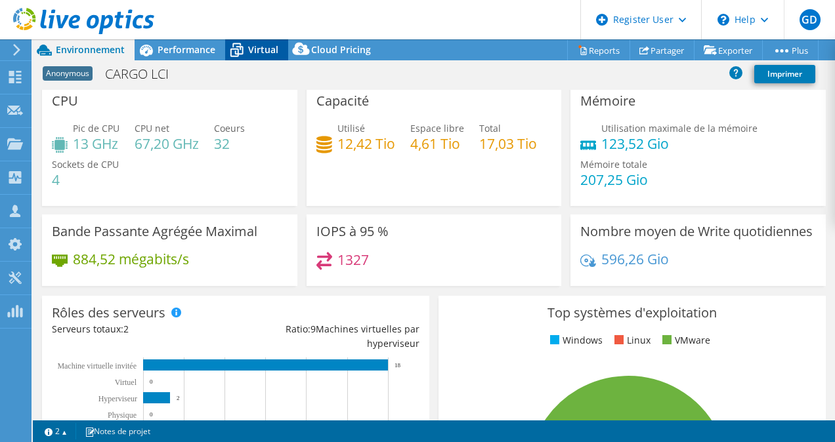
click at [246, 51] on icon at bounding box center [236, 50] width 23 height 23
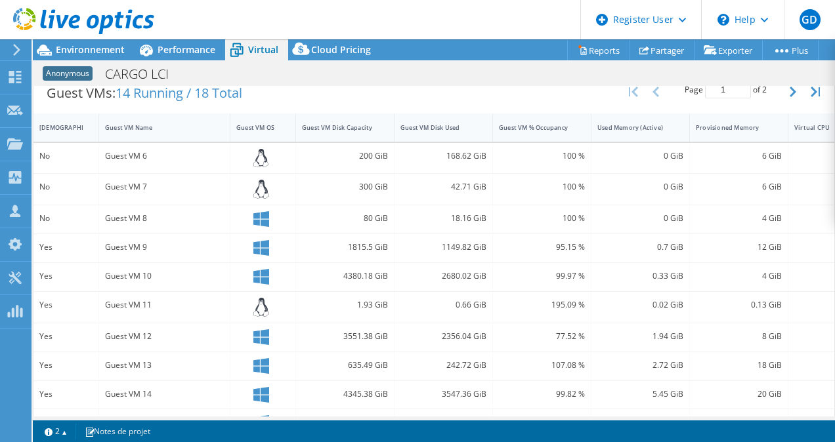
scroll to position [272, 0]
drag, startPoint x: 348, startPoint y: 158, endPoint x: 356, endPoint y: 150, distance: 11.1
click at [356, 150] on div "200 GiB" at bounding box center [345, 155] width 86 height 14
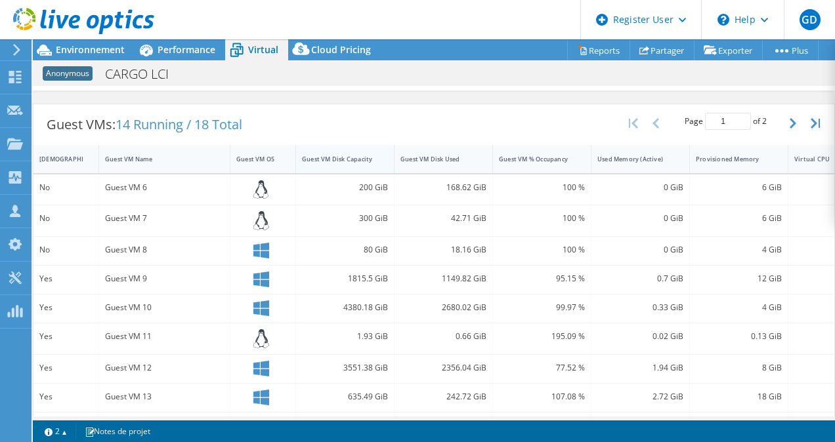
click at [341, 164] on div "Guest VM Disk Capacity" at bounding box center [337, 159] width 82 height 20
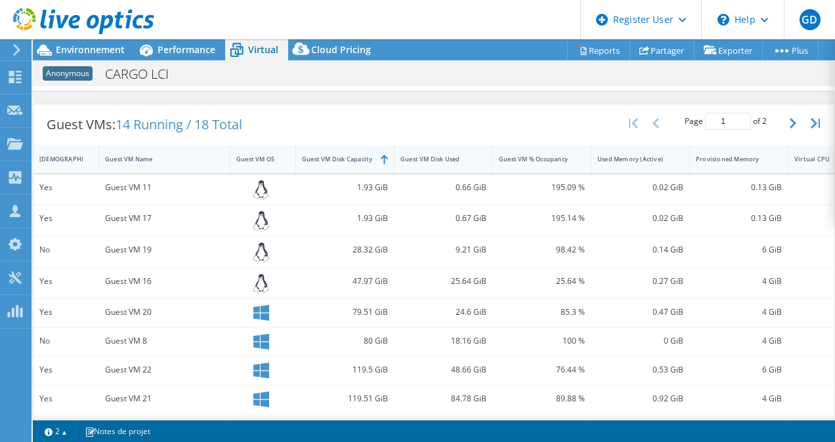
click at [341, 164] on div "Guest VM Disk Capacity" at bounding box center [337, 159] width 82 height 20
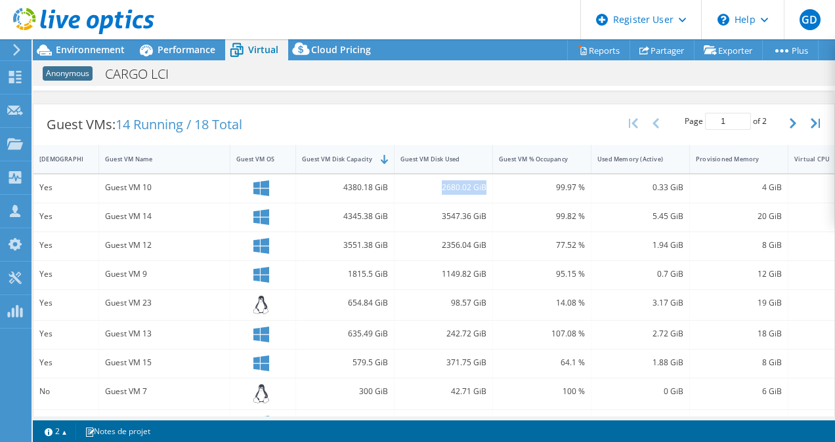
drag, startPoint x: 488, startPoint y: 188, endPoint x: 443, endPoint y: 188, distance: 45.3
click at [443, 188] on div "2680.02 GiB" at bounding box center [444, 189] width 98 height 28
click at [482, 219] on div "3547.36 GiB" at bounding box center [443, 216] width 86 height 14
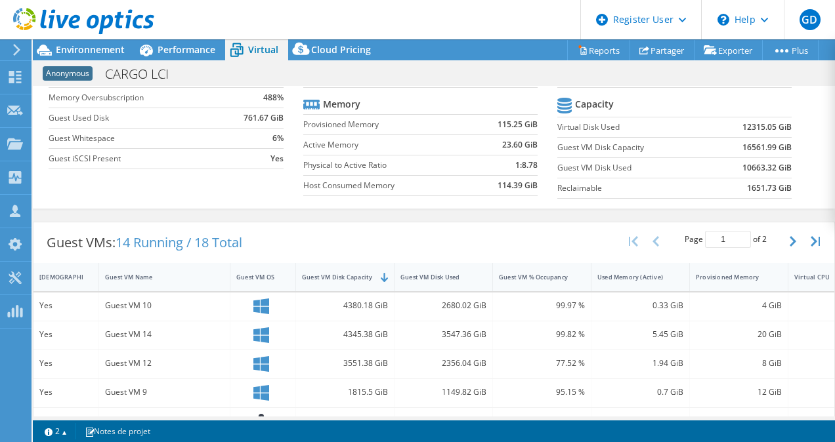
scroll to position [120, 0]
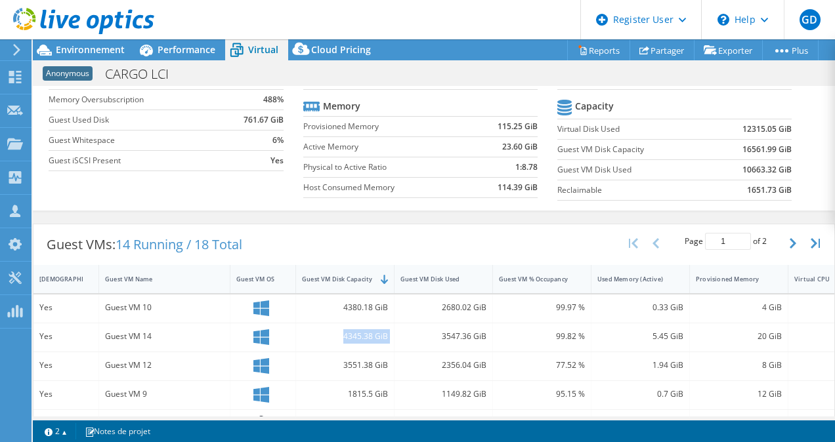
drag, startPoint x: 396, startPoint y: 341, endPoint x: 318, endPoint y: 336, distance: 77.6
click at [318, 336] on div "Yes Guest VM 14 4345.38 GiB 3547.36 GiB 99.82 % 5.45 GiB 20 GiB 8 VMware" at bounding box center [476, 338] width 886 height 28
drag, startPoint x: 492, startPoint y: 338, endPoint x: 429, endPoint y: 336, distance: 63.7
click at [429, 336] on div "3547.36 GiB" at bounding box center [444, 338] width 98 height 28
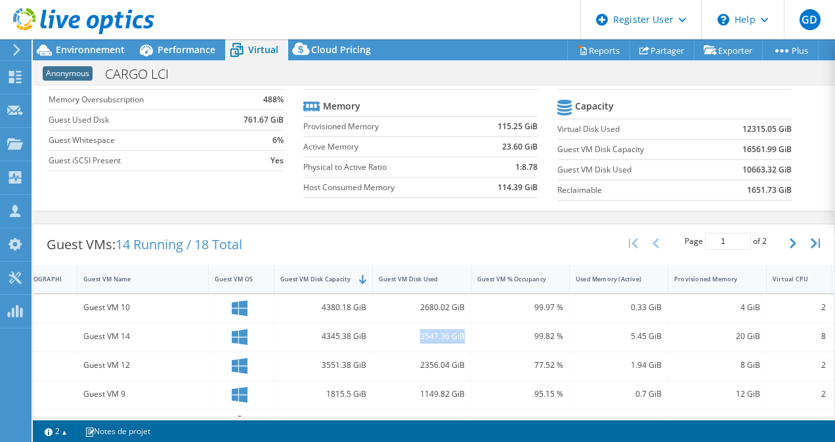
scroll to position [0, 0]
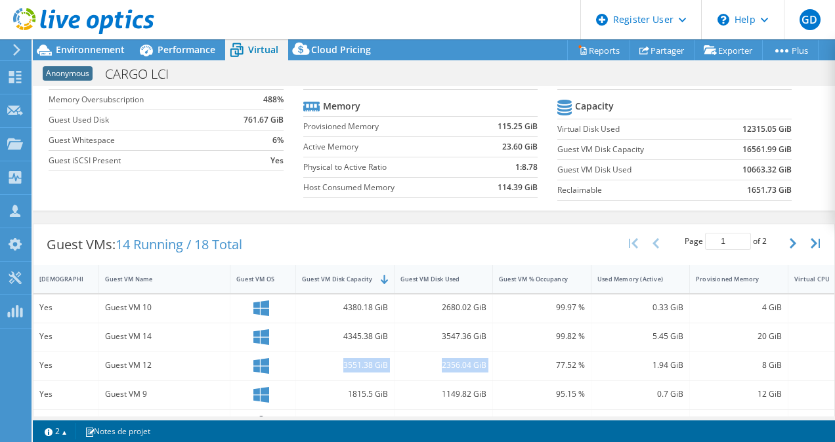
drag, startPoint x: 498, startPoint y: 365, endPoint x: 289, endPoint y: 356, distance: 209.0
click at [289, 356] on div "Yes Guest VM 12 3551.38 GiB 2356.04 GiB 77.52 % 1.94 GiB 8 GiB 2 VMware" at bounding box center [476, 367] width 886 height 28
click at [172, 45] on span "Performance" at bounding box center [187, 49] width 58 height 12
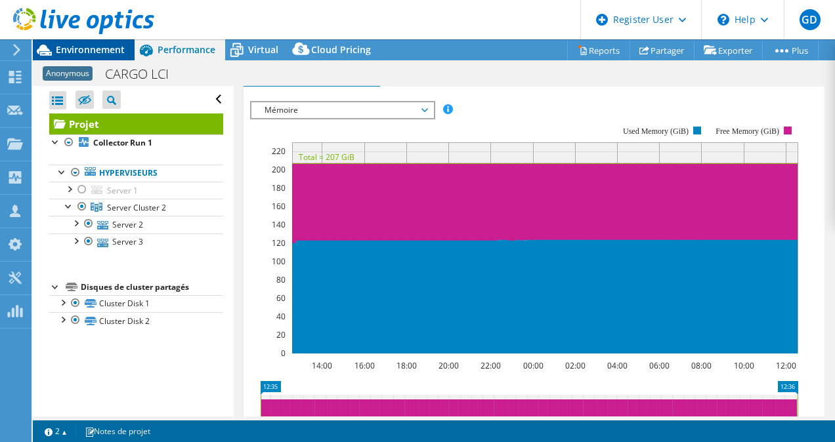
click at [93, 54] on span "Environnement" at bounding box center [90, 49] width 69 height 12
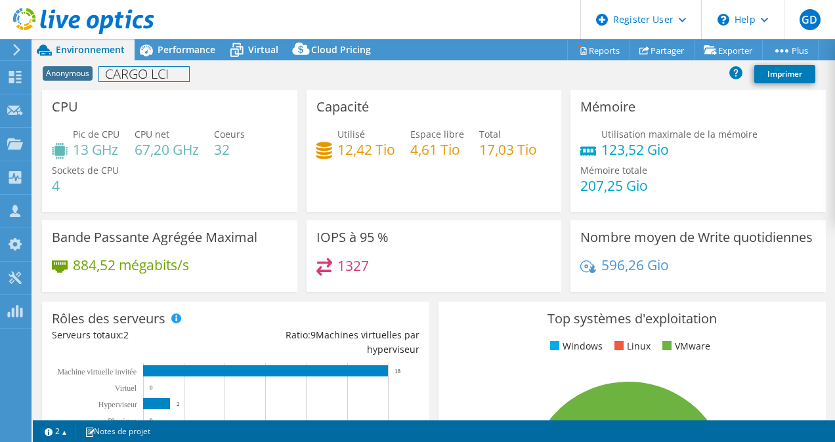
click at [189, 67] on h1 "CARGO LCI" at bounding box center [144, 74] width 90 height 14
click at [193, 63] on div "Anonymous CARGO LCI Imprimer" at bounding box center [434, 74] width 802 height 24
click at [192, 58] on div "Performance" at bounding box center [180, 49] width 91 height 21
